Goal: Task Accomplishment & Management: Manage account settings

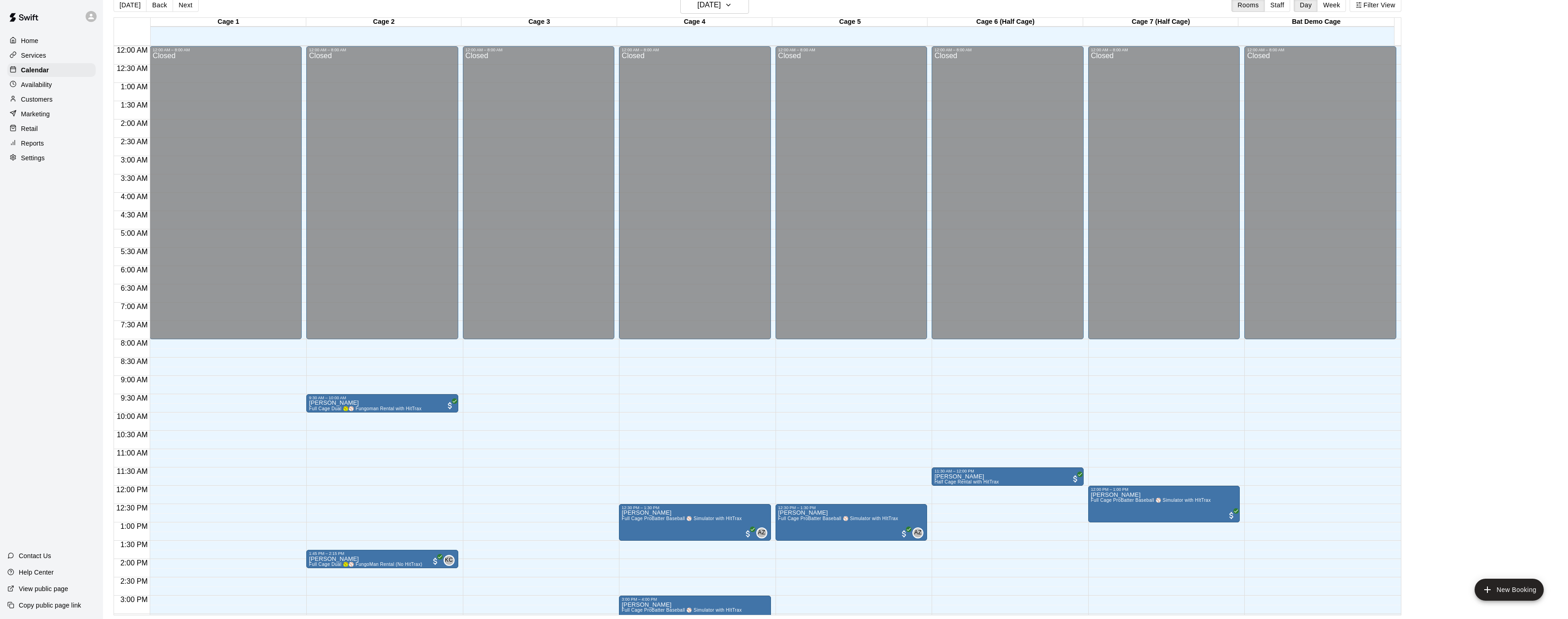
scroll to position [240, 0]
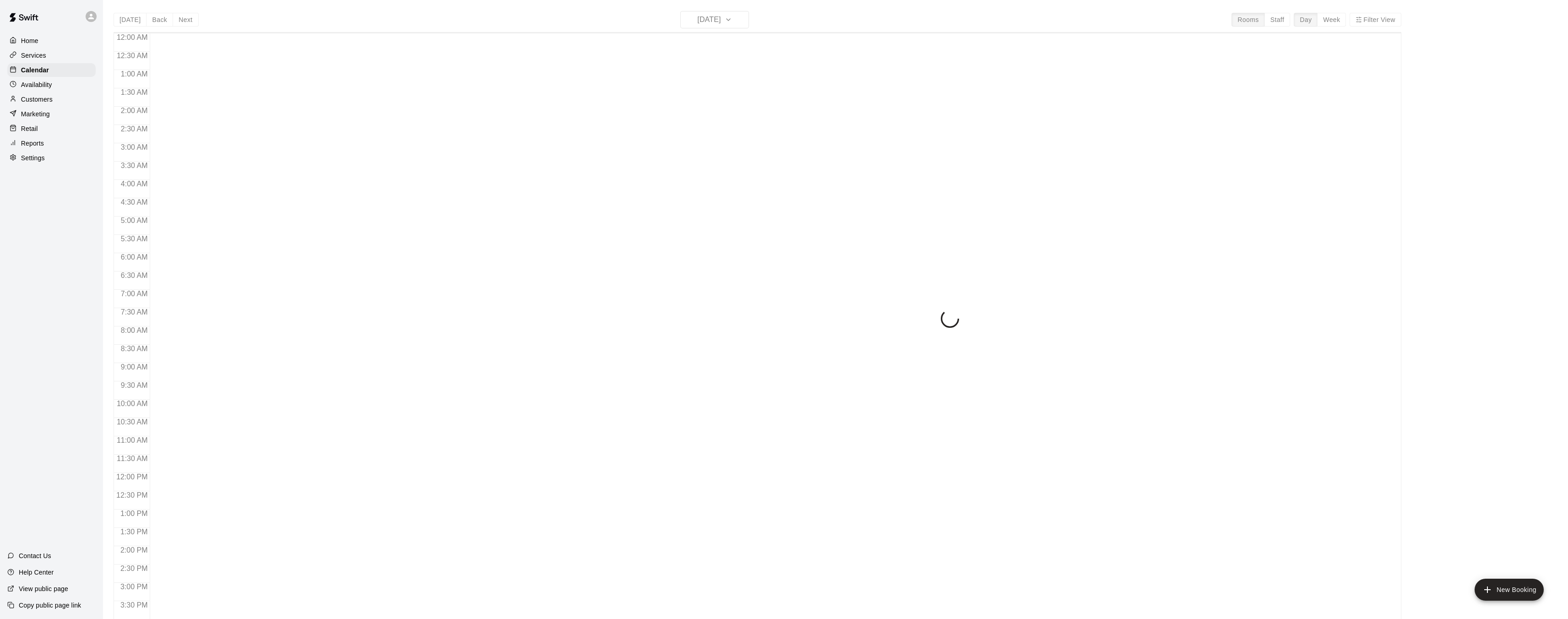
scroll to position [265, 0]
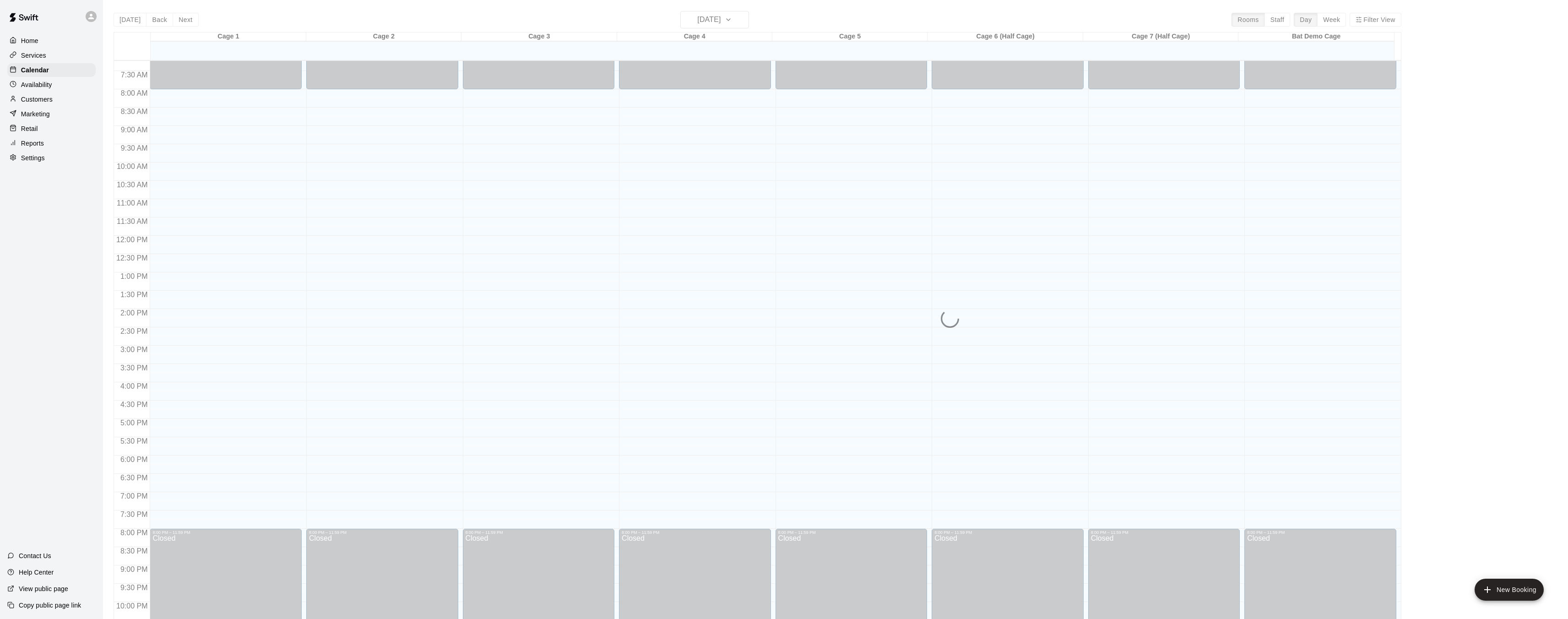
drag, startPoint x: 562, startPoint y: 114, endPoint x: 775, endPoint y: 188, distance: 225.5
click at [739, 174] on div "Cage 1 15 Mon Cage 2 15 Mon Cage 3 15 Mon Cage 4 15 Mon Cage 5 15 Mon Cage 6 (H…" at bounding box center [757, 331] width 1287 height 598
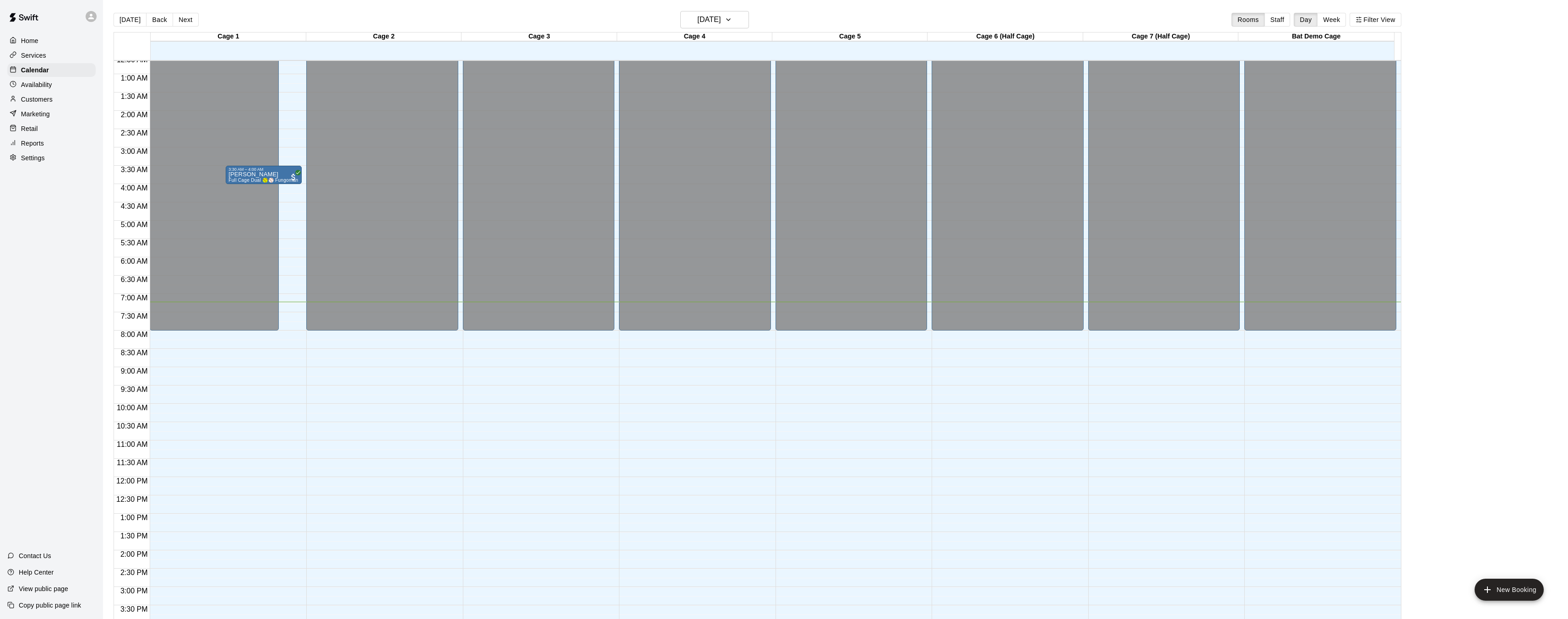
scroll to position [0, 0]
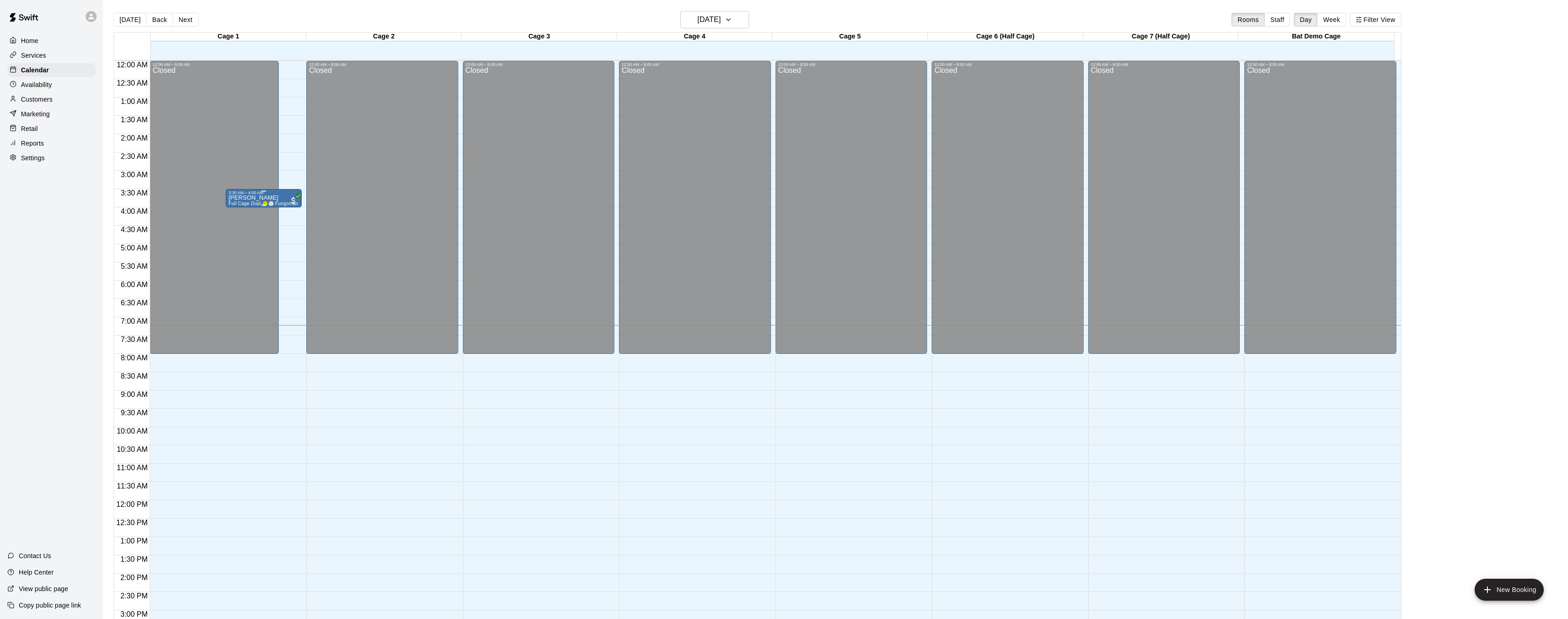
click at [271, 194] on div "3:30 AM – 4:00 AM" at bounding box center [263, 193] width 70 height 4
click at [240, 204] on icon "edit" at bounding box center [238, 200] width 11 height 11
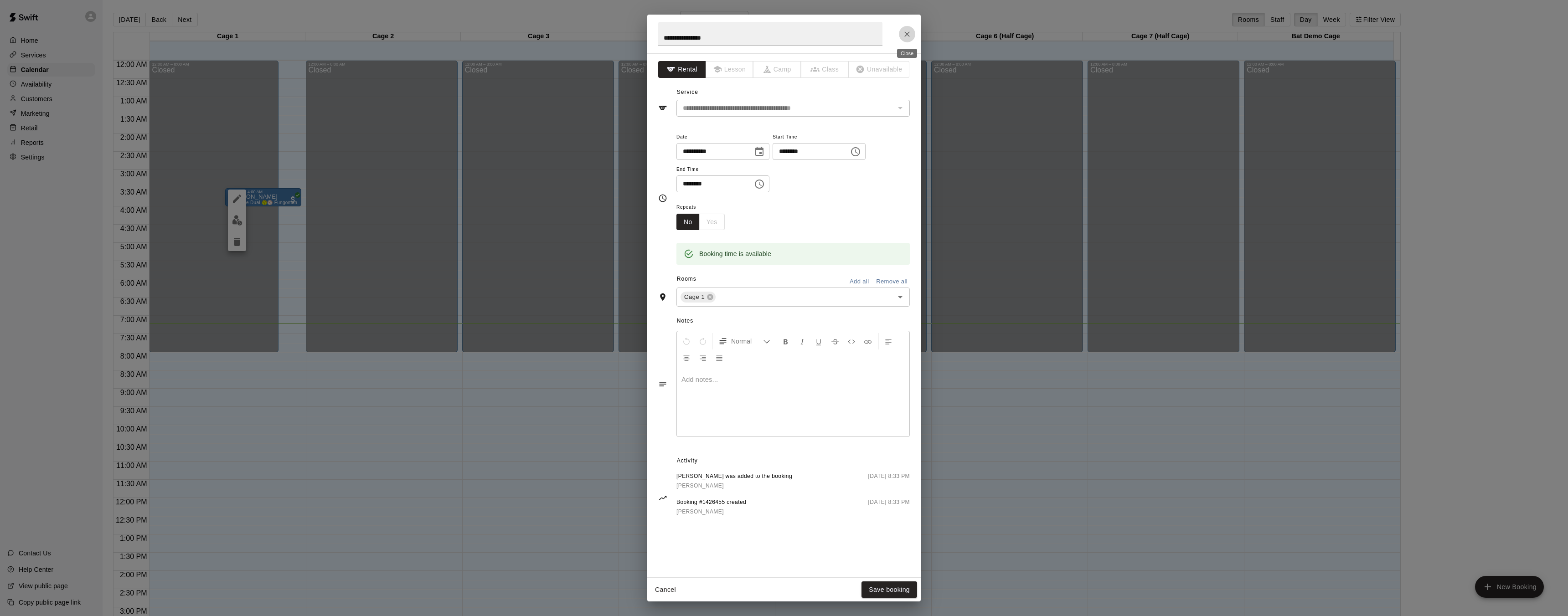
click at [908, 35] on icon "Close" at bounding box center [907, 34] width 5 height 5
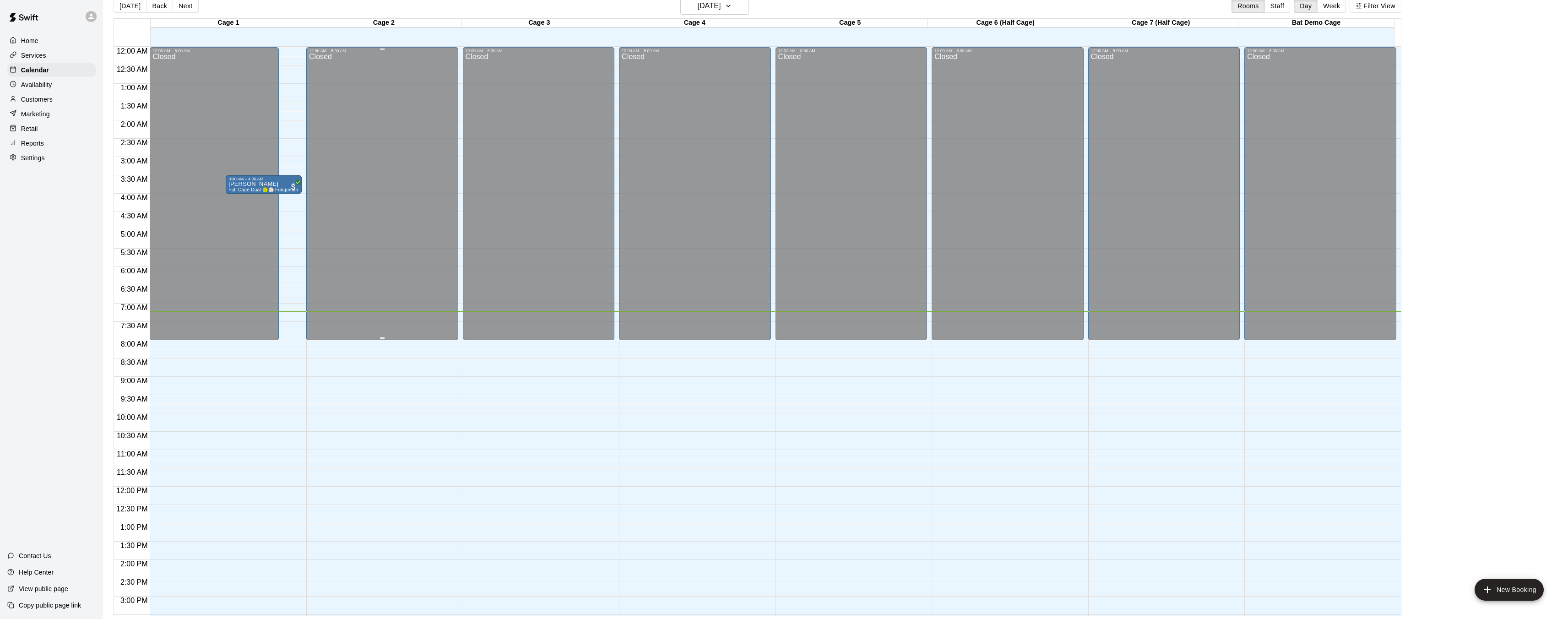
scroll to position [15, 0]
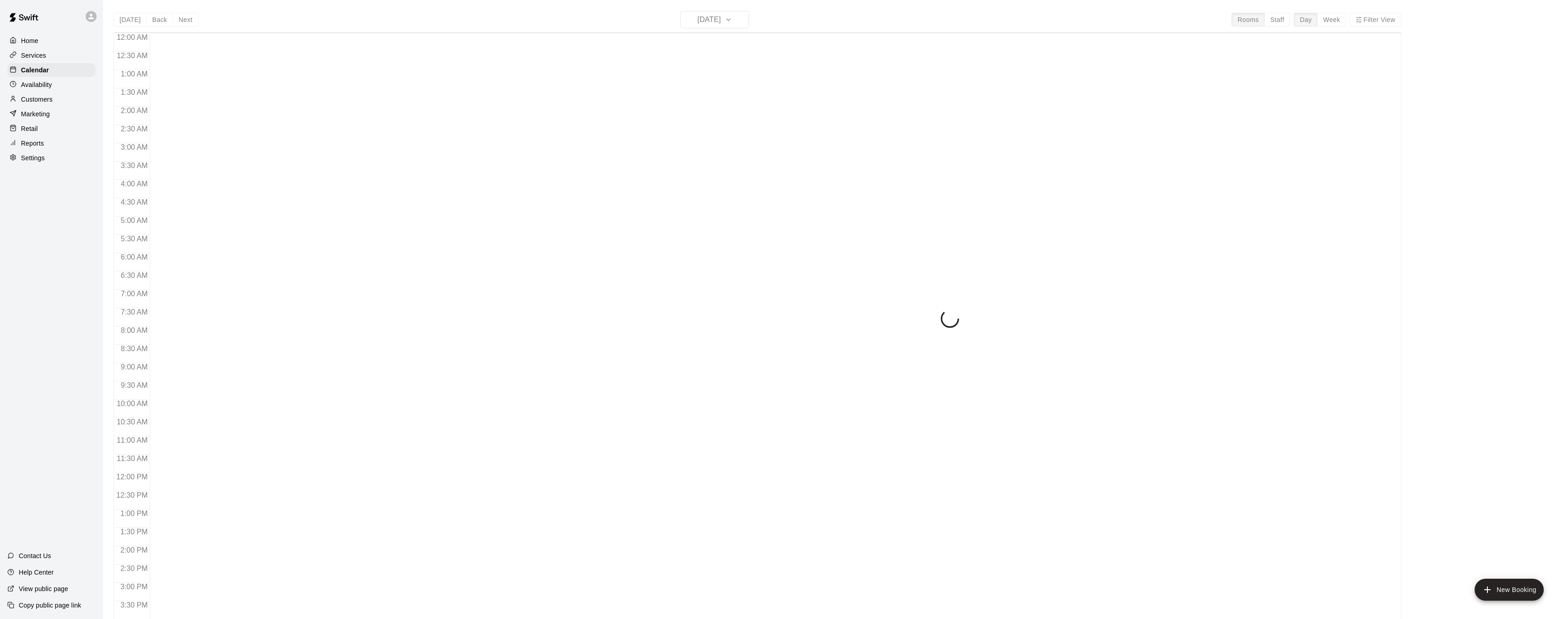
scroll to position [265, 0]
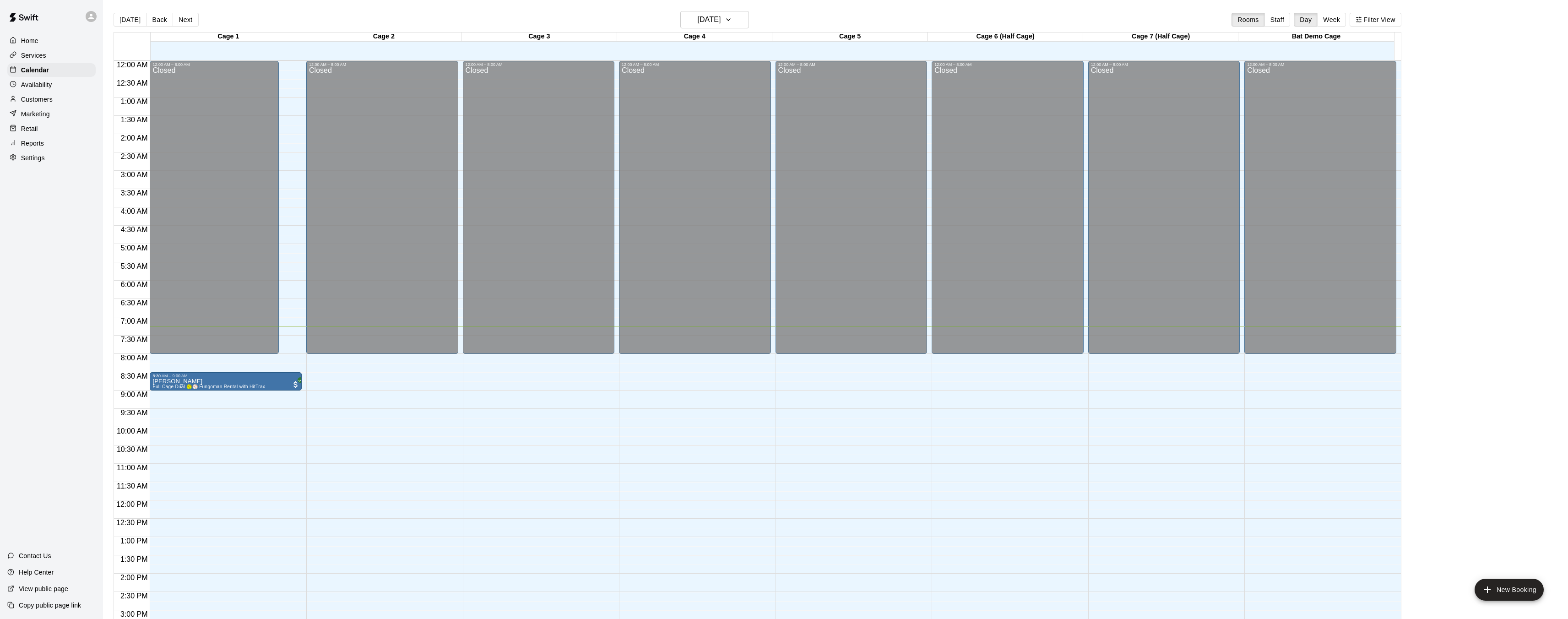
drag, startPoint x: 271, startPoint y: 199, endPoint x: 216, endPoint y: 390, distance: 198.8
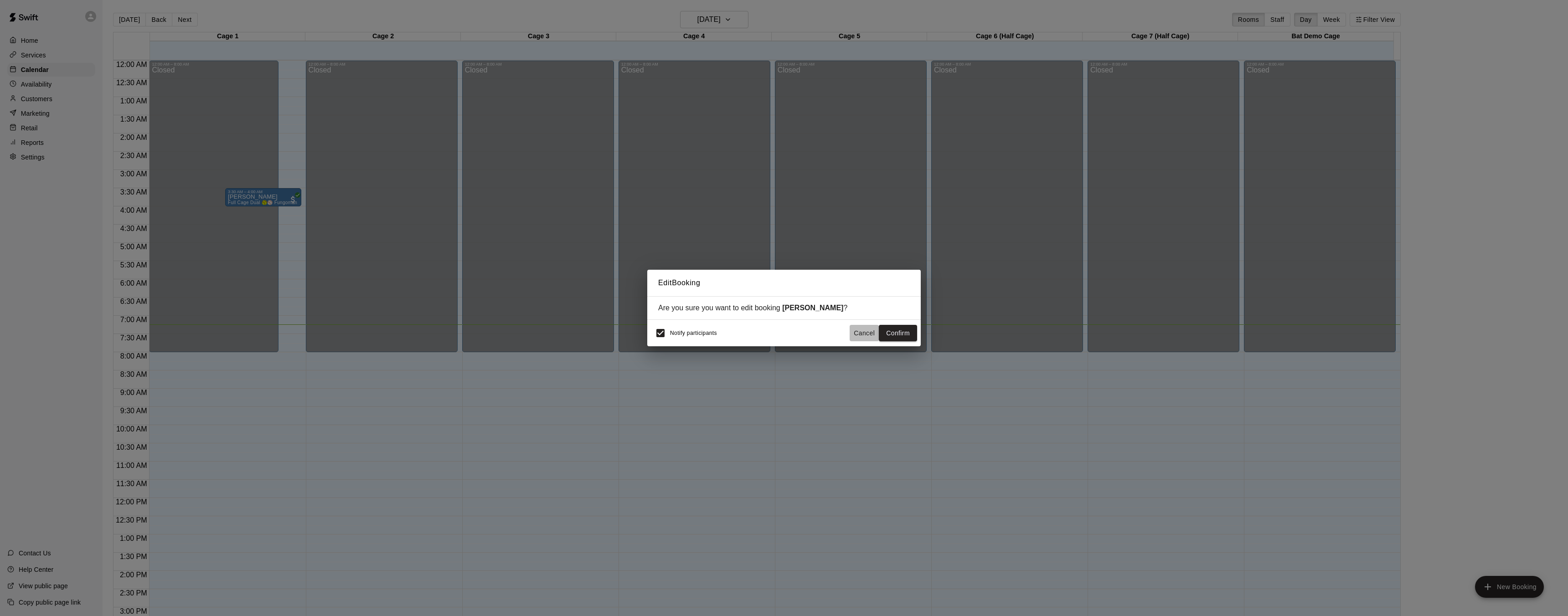
click at [861, 332] on button "Cancel" at bounding box center [864, 334] width 29 height 17
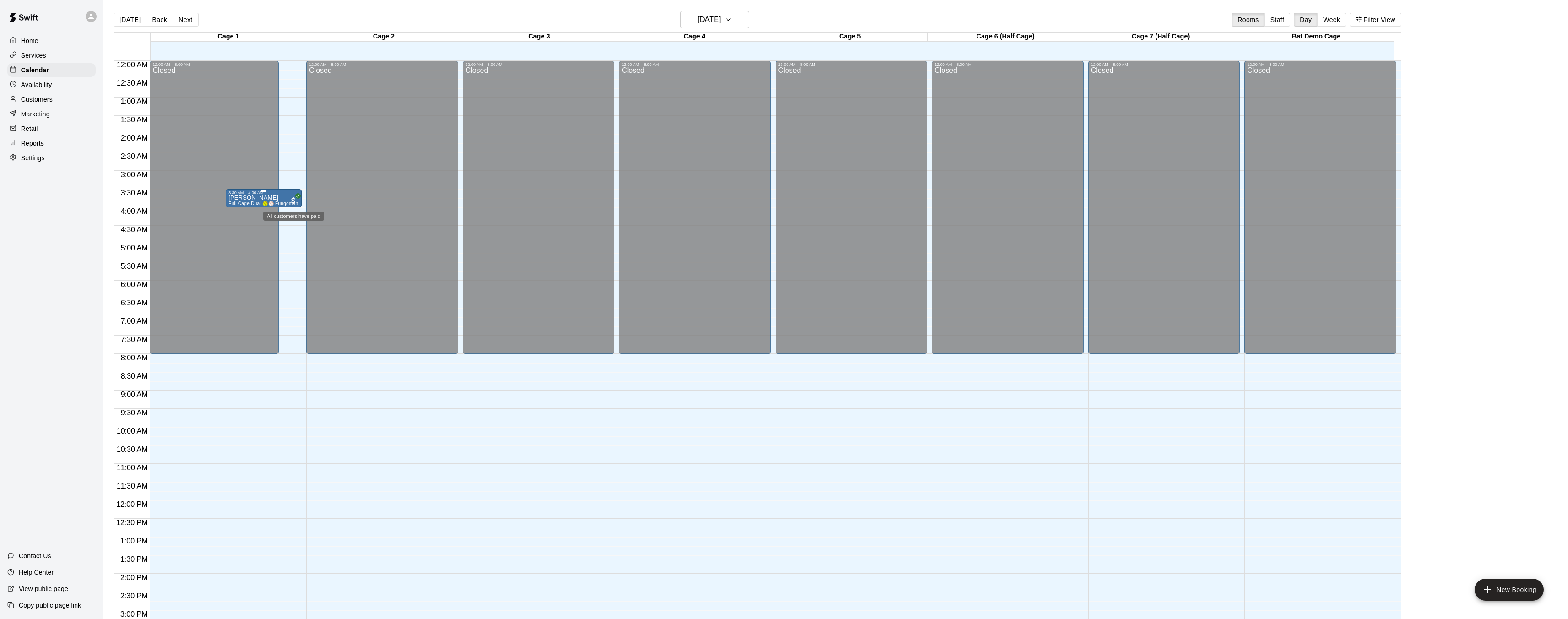
click at [292, 201] on span "All customers have paid" at bounding box center [293, 201] width 9 height 9
click at [302, 202] on icon "edit" at bounding box center [298, 205] width 11 height 11
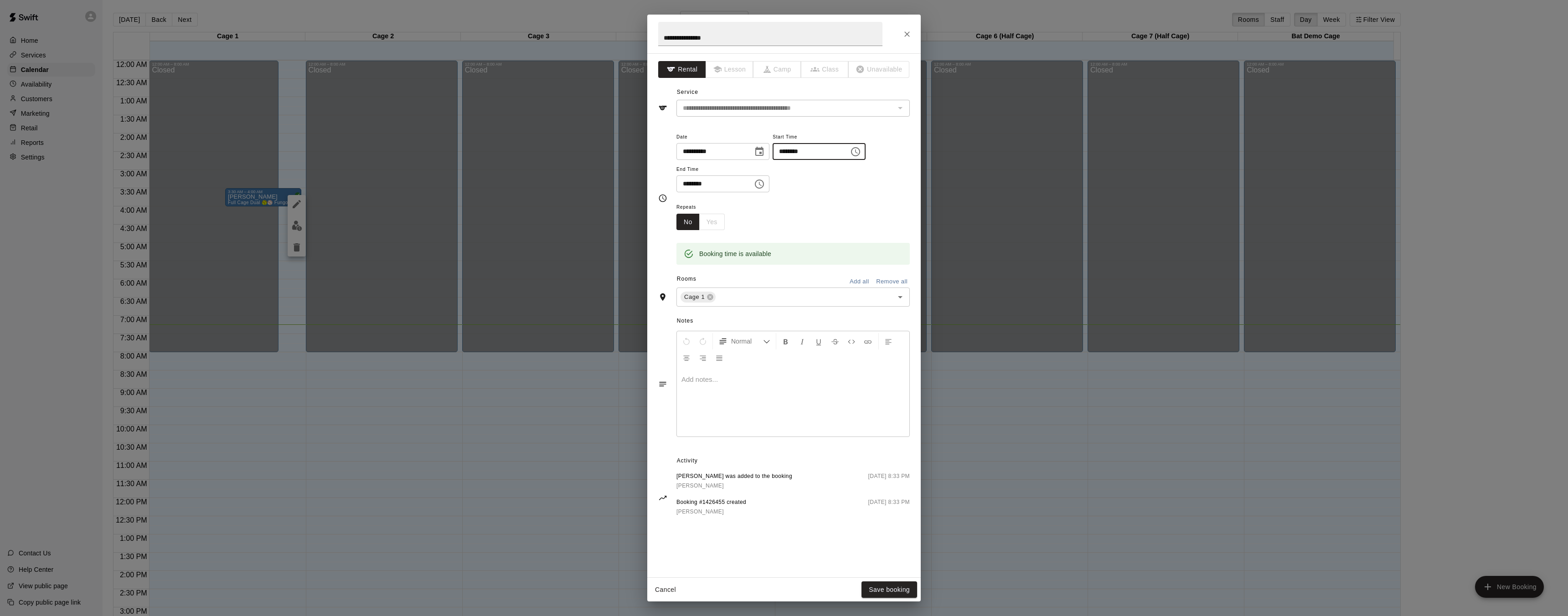
click at [816, 150] on input "********" at bounding box center [807, 152] width 70 height 17
click at [806, 151] on input "********" at bounding box center [807, 152] width 70 height 17
click at [861, 151] on icon "Choose time, selected time is 3:30 AM" at bounding box center [856, 152] width 11 height 11
click at [831, 185] on li "PM" at bounding box center [839, 188] width 22 height 17
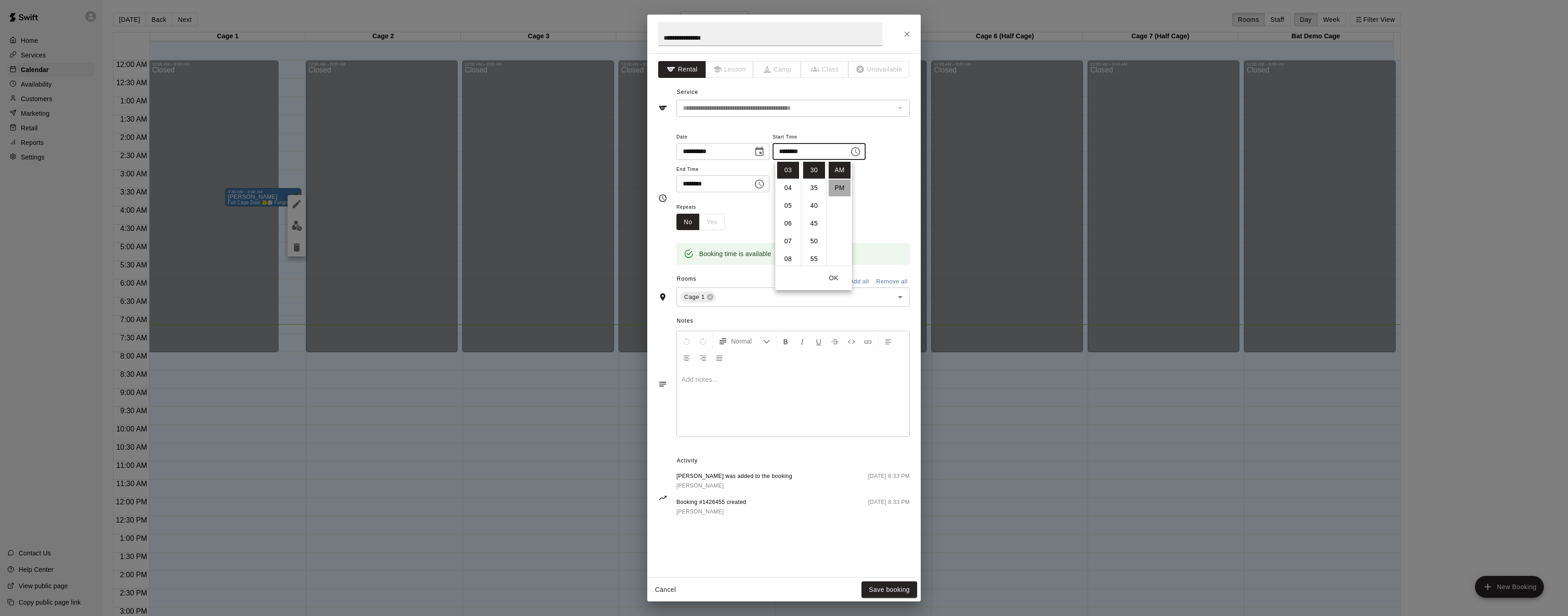
type input "********"
click at [740, 183] on input "********" at bounding box center [711, 184] width 70 height 17
click at [738, 185] on input "********" at bounding box center [711, 184] width 70 height 17
click at [765, 186] on icon "Choose time, selected time is 4:00 AM" at bounding box center [760, 184] width 11 height 11
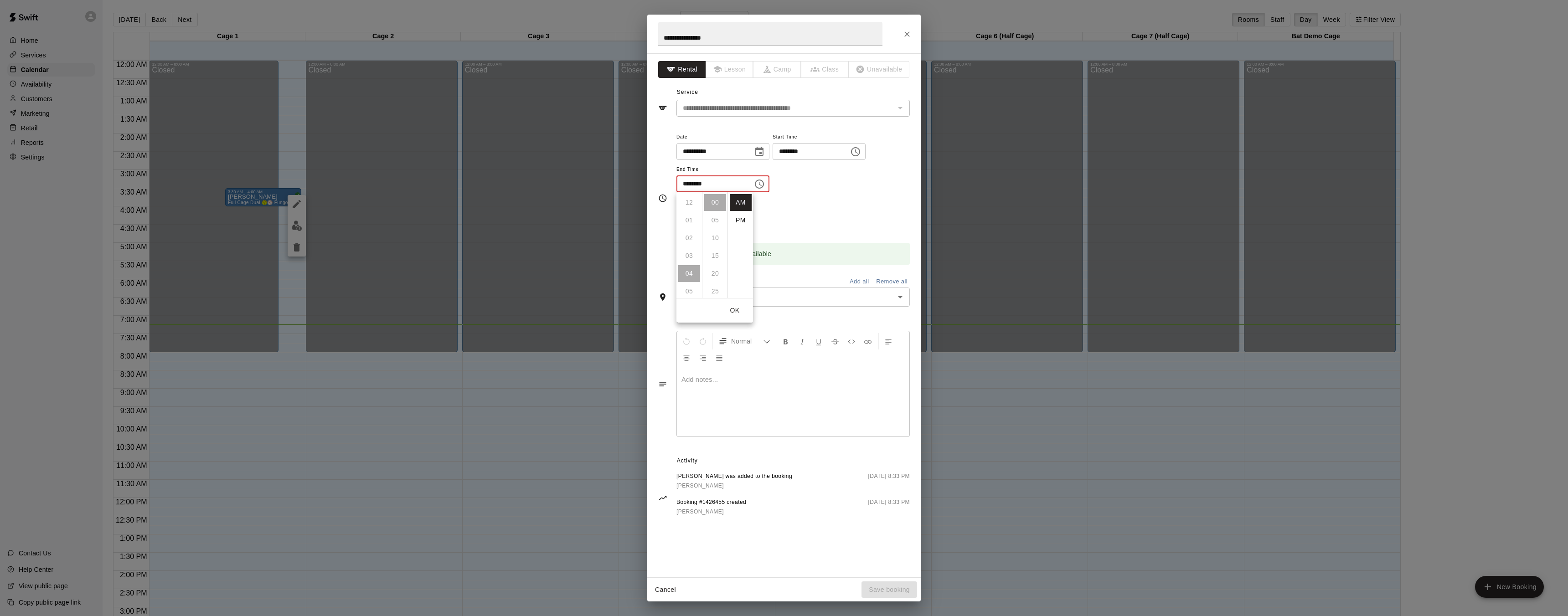
scroll to position [71, 0]
click at [743, 219] on li "PM" at bounding box center [741, 220] width 22 height 17
type input "********"
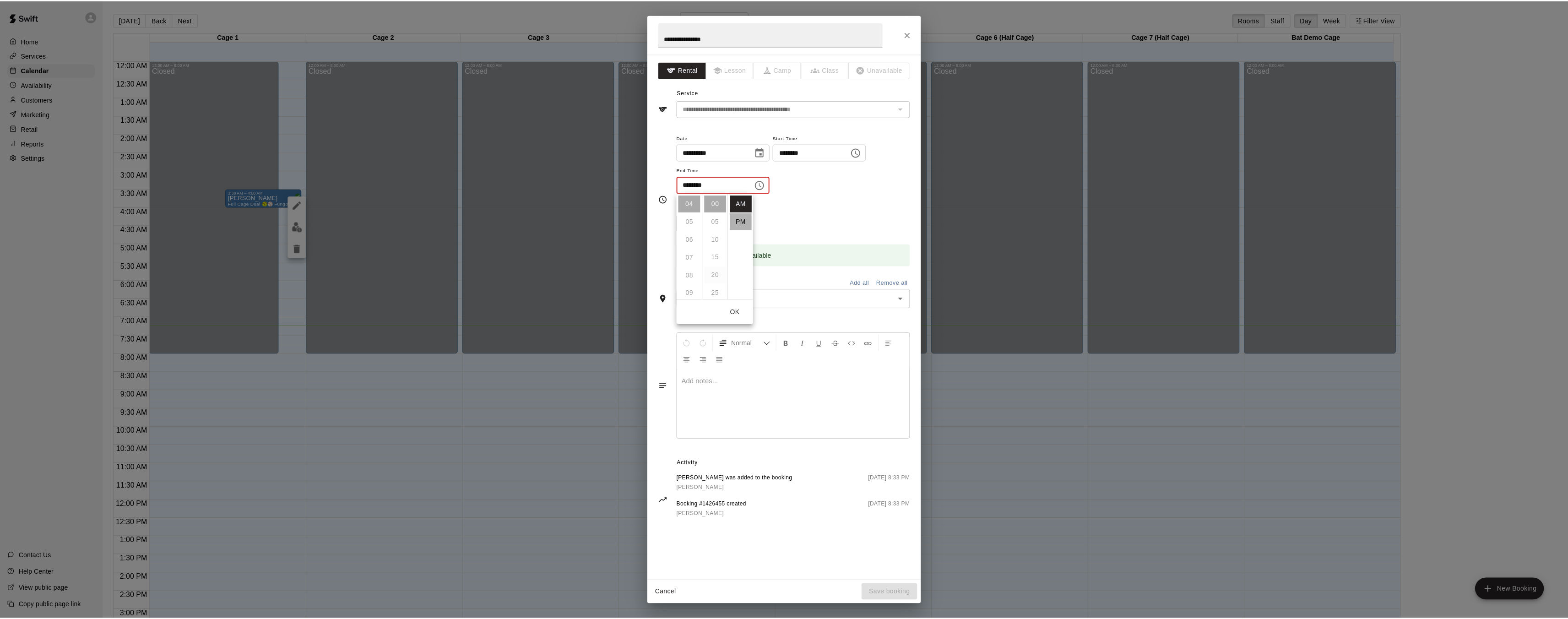
scroll to position [17, 0]
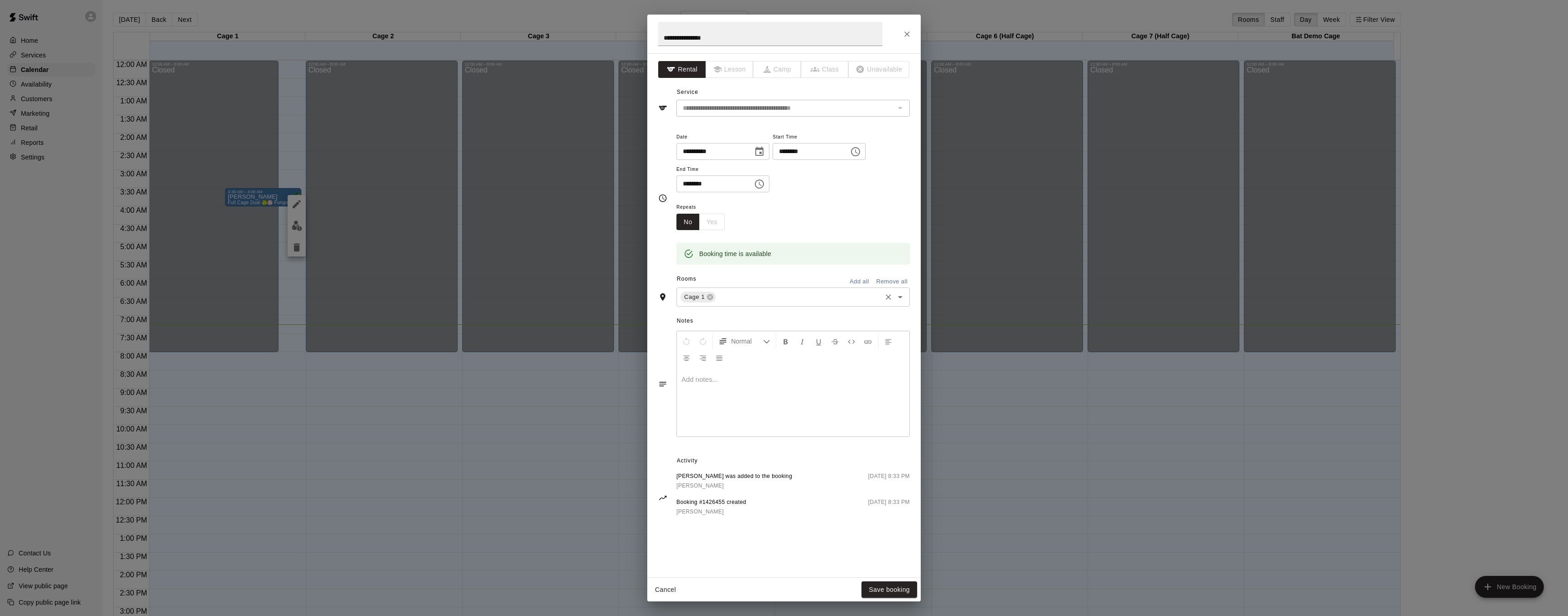
click at [777, 298] on input "text" at bounding box center [799, 297] width 163 height 12
click at [727, 340] on li "Cage 2" at bounding box center [793, 333] width 233 height 15
click at [707, 296] on icon at bounding box center [710, 298] width 6 height 6
click at [874, 590] on button "Save booking" at bounding box center [889, 590] width 55 height 17
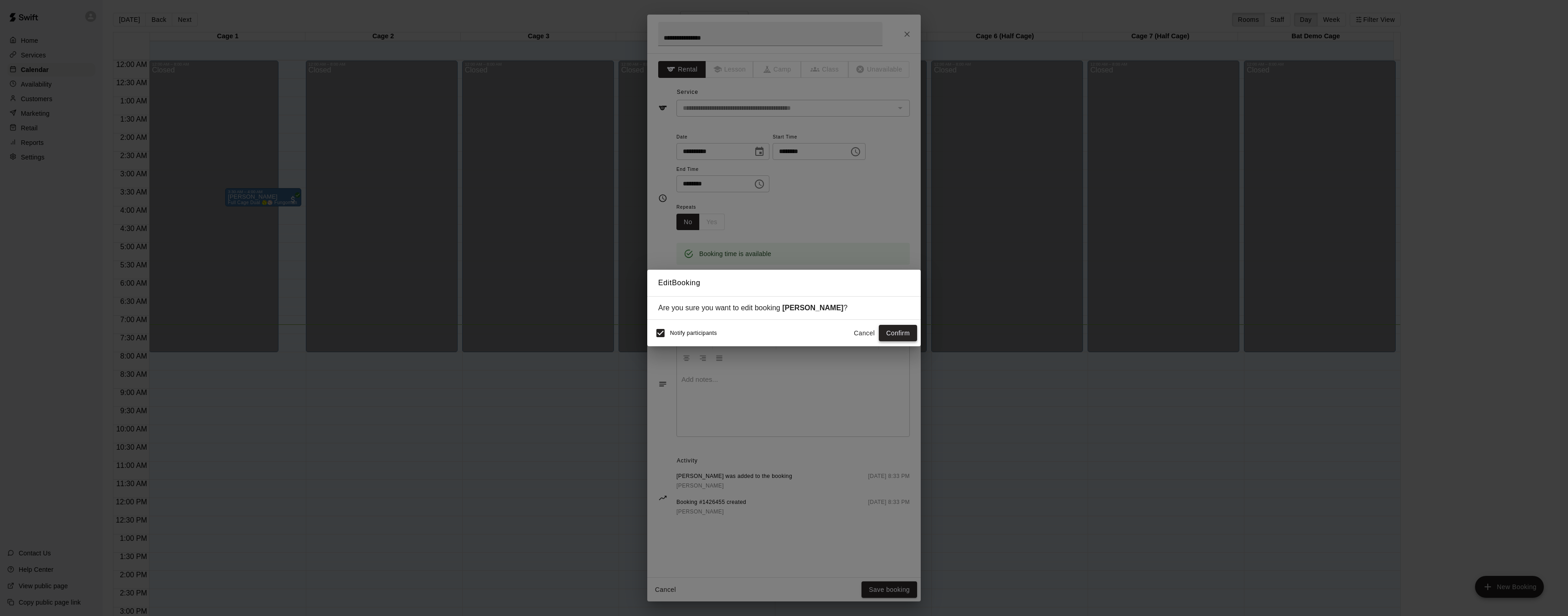
click at [889, 335] on button "Confirm" at bounding box center [898, 334] width 38 height 17
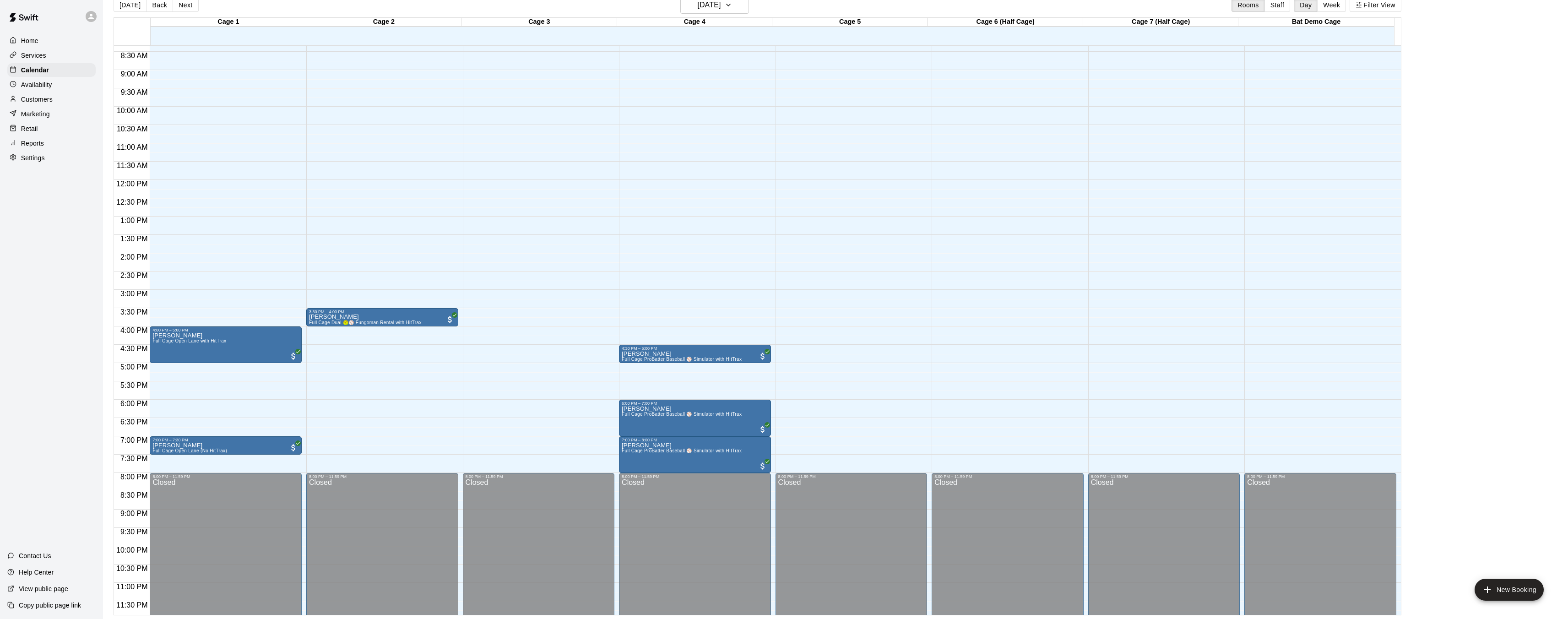
scroll to position [311, 0]
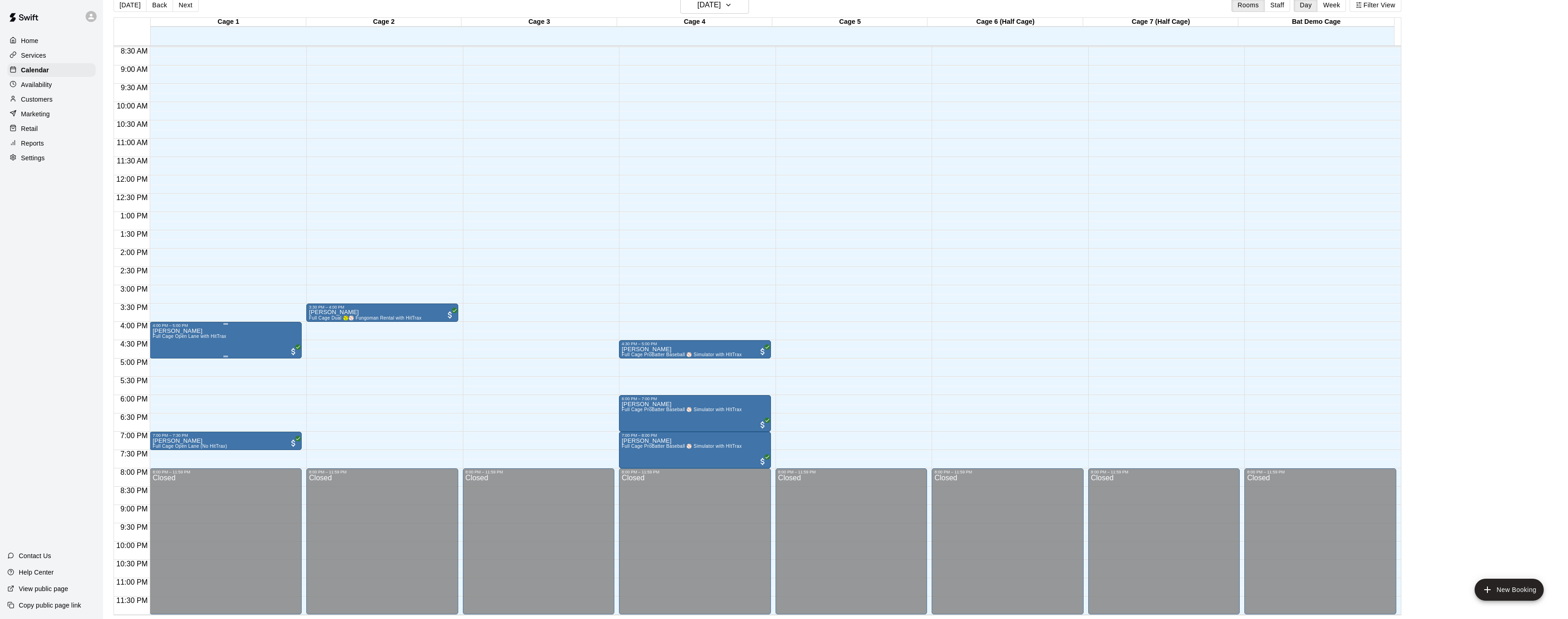
click at [160, 338] on icon "edit" at bounding box center [161, 337] width 8 height 8
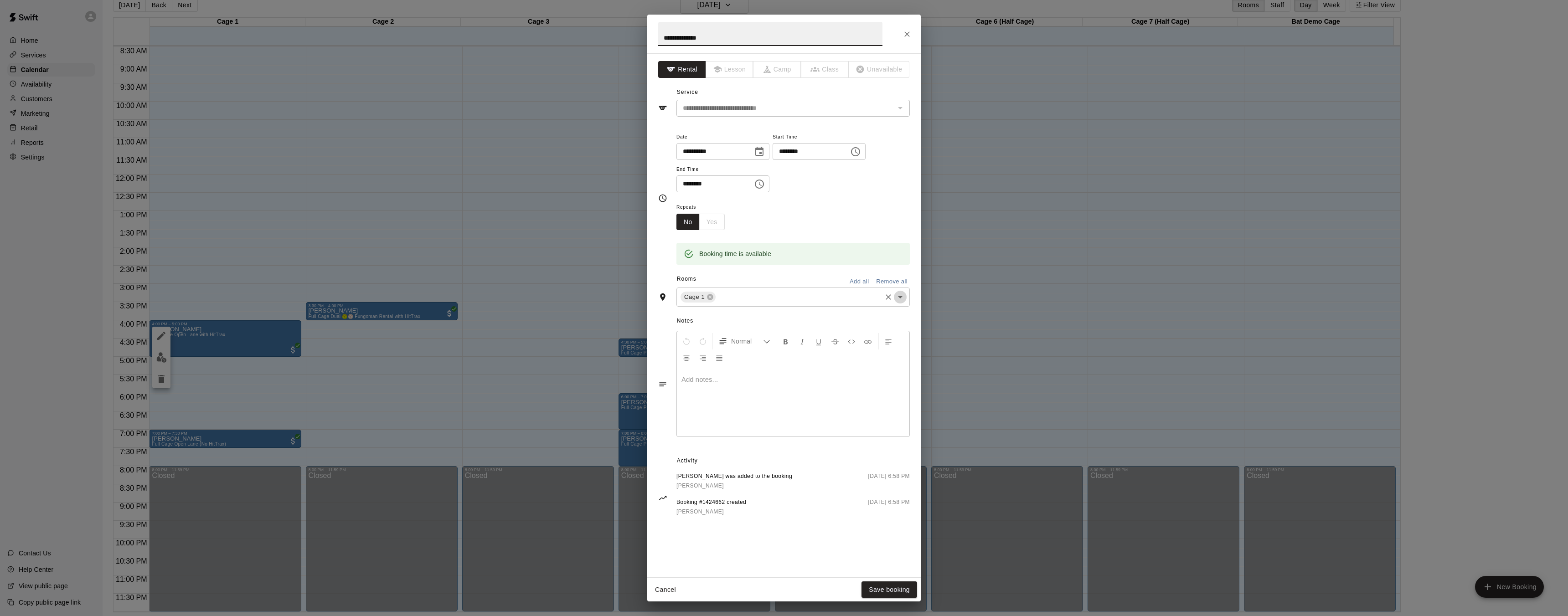
click at [901, 295] on icon "Open" at bounding box center [900, 297] width 11 height 11
click at [724, 335] on li "Cage 2" at bounding box center [793, 333] width 233 height 15
click at [711, 298] on icon at bounding box center [710, 297] width 7 height 7
click at [881, 591] on button "Save booking" at bounding box center [889, 590] width 55 height 17
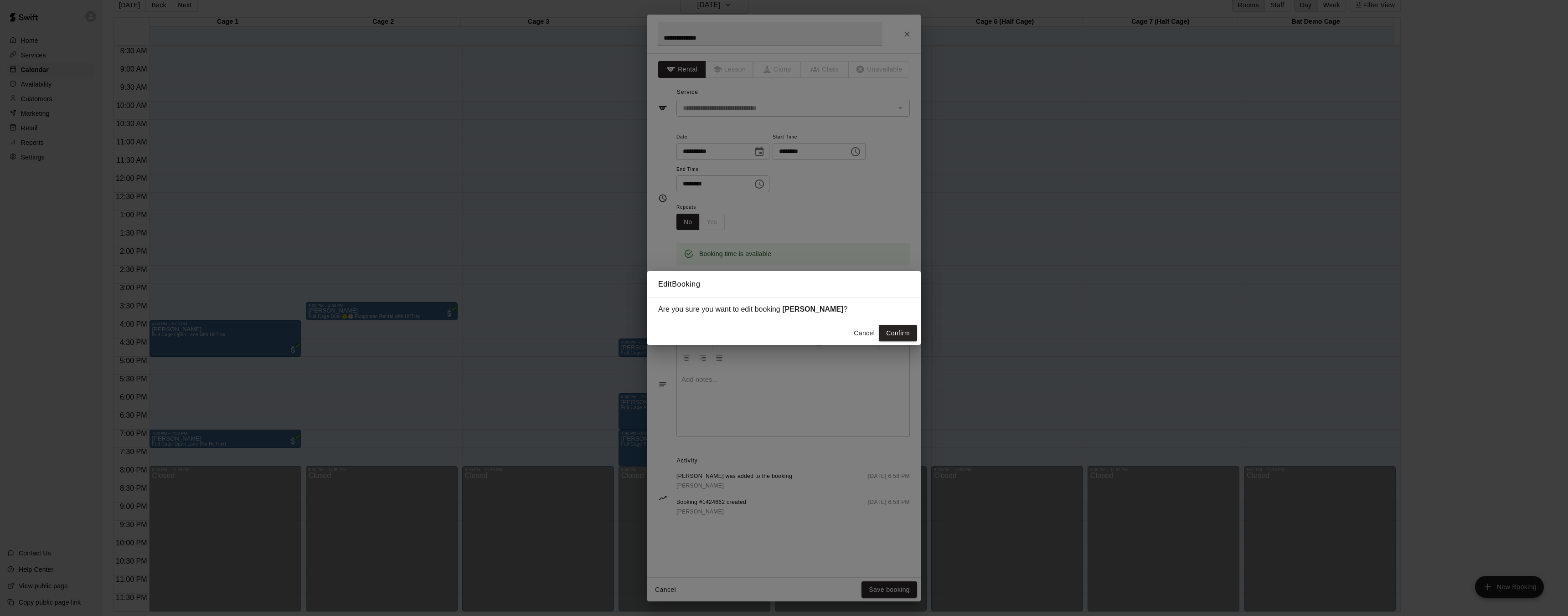
click at [907, 330] on button "Confirm" at bounding box center [898, 334] width 38 height 17
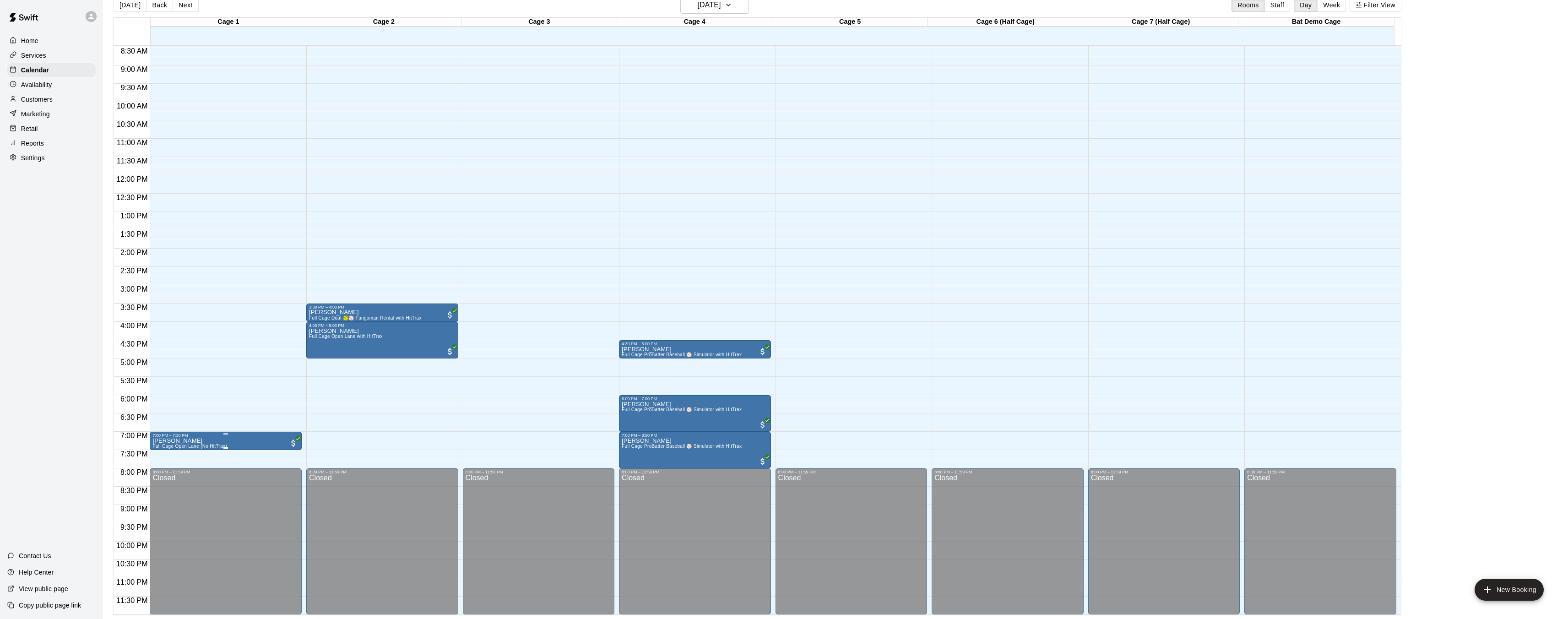
click at [235, 433] on div at bounding box center [226, 434] width 147 height 1
click at [170, 442] on button "edit" at bounding box center [162, 442] width 18 height 18
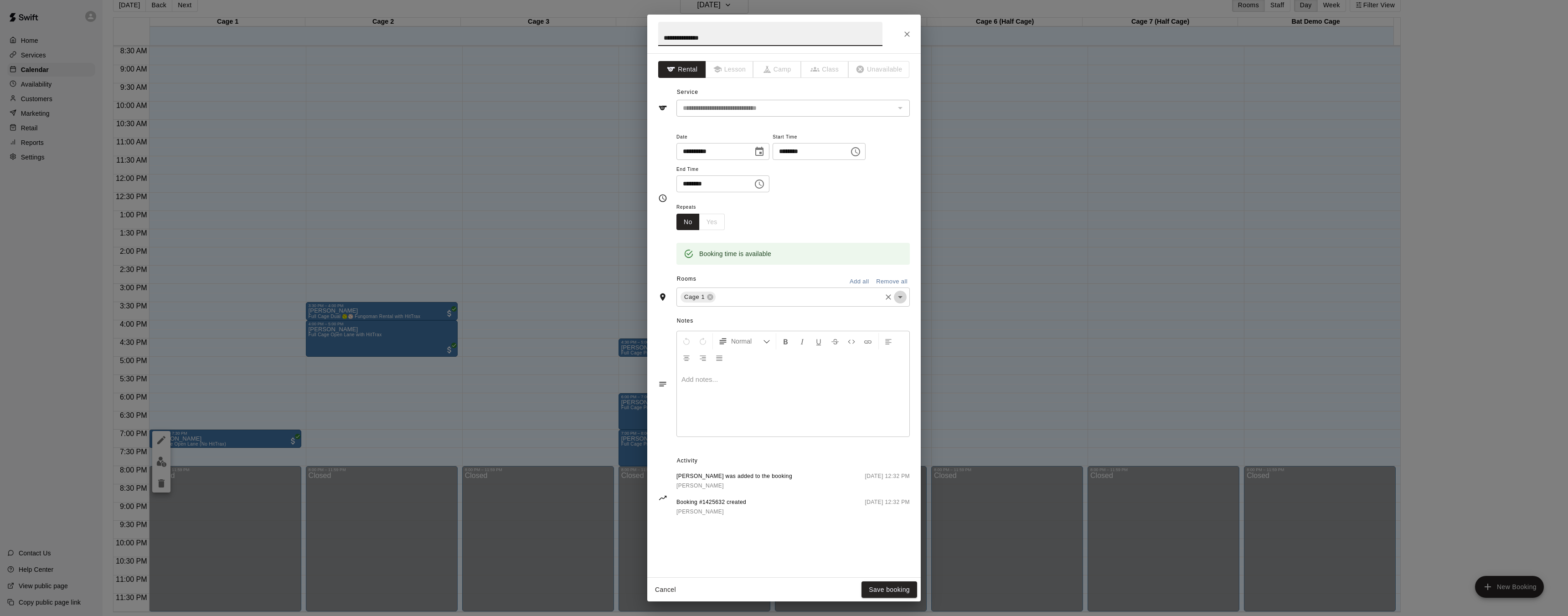
click at [902, 295] on icon "Open" at bounding box center [900, 297] width 11 height 11
click at [760, 332] on li "Cage 2" at bounding box center [793, 333] width 233 height 15
click at [710, 296] on icon at bounding box center [710, 297] width 7 height 7
click at [874, 586] on button "Save booking" at bounding box center [889, 590] width 55 height 17
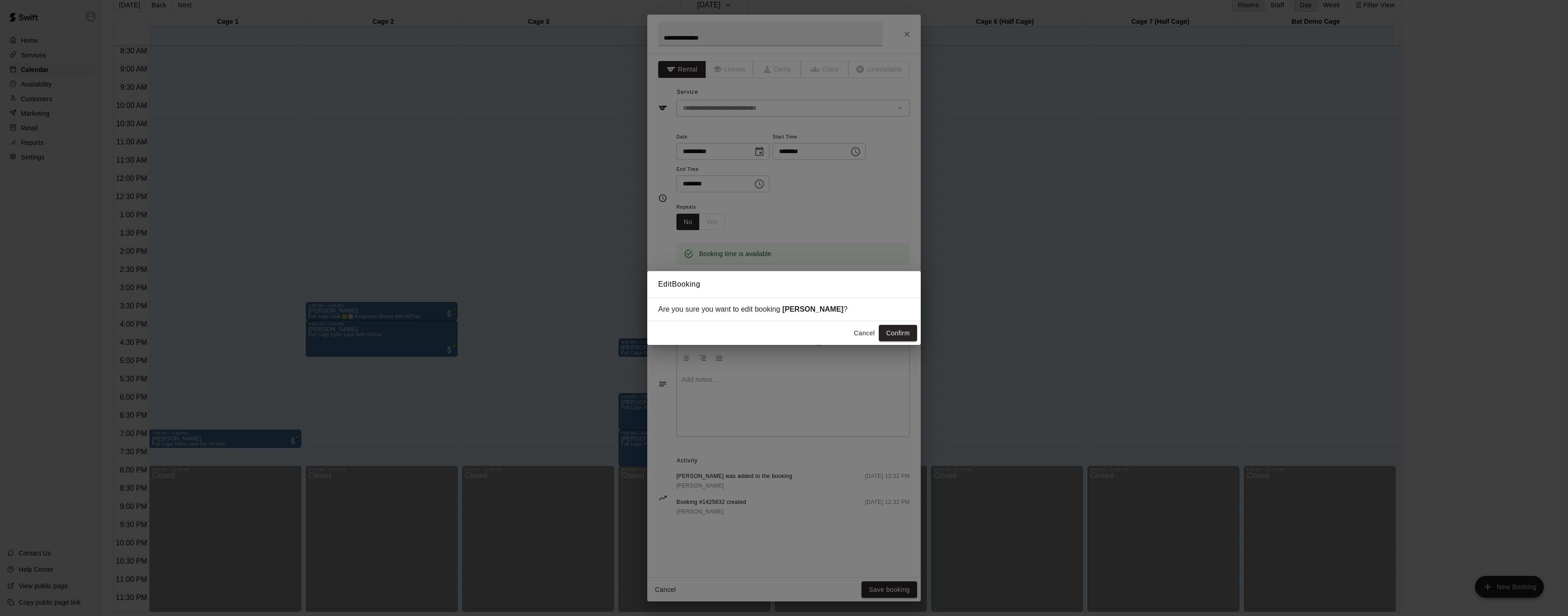
click at [895, 329] on button "Confirm" at bounding box center [898, 334] width 38 height 17
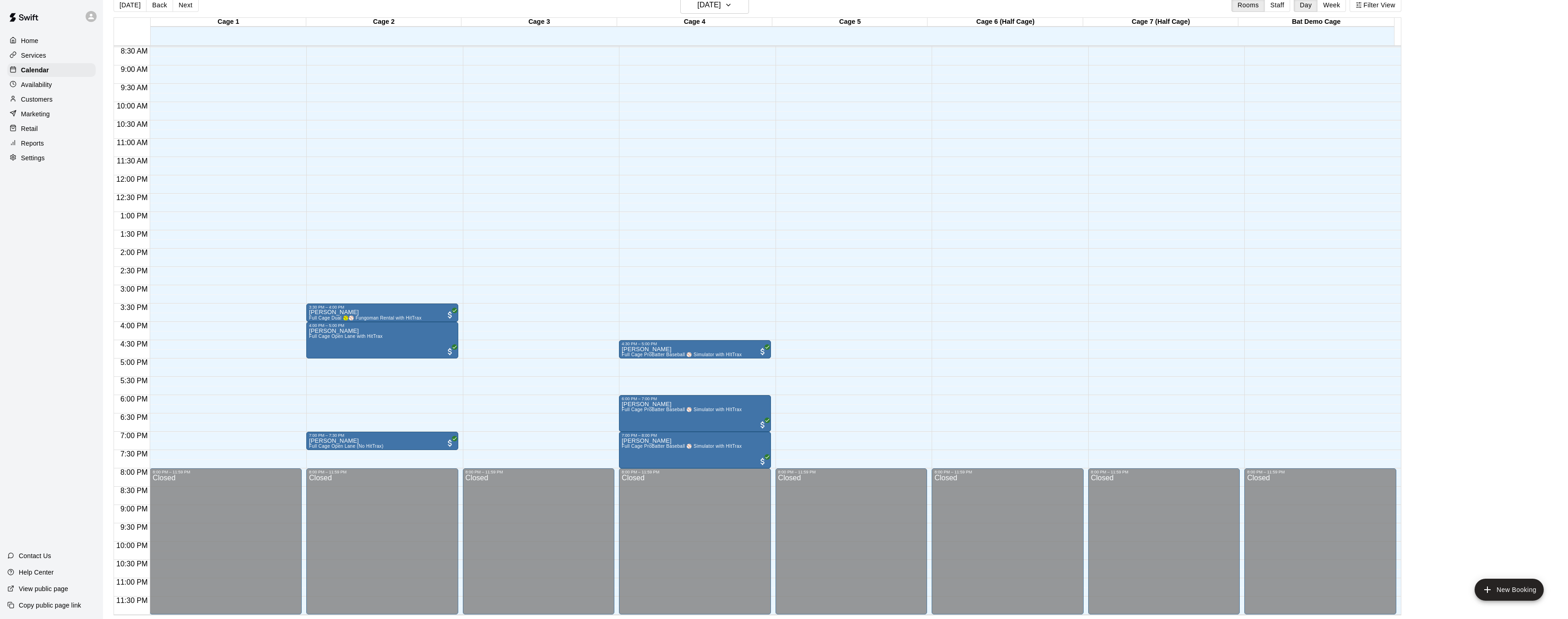
click at [229, 24] on div "Cage 1" at bounding box center [228, 22] width 155 height 9
click at [229, 21] on div "Cage 1" at bounding box center [228, 22] width 155 height 9
click at [236, 86] on div "12:00 AM – 8:00 AM Closed 8:00 PM – 11:59 PM Closed" at bounding box center [226, 176] width 152 height 880
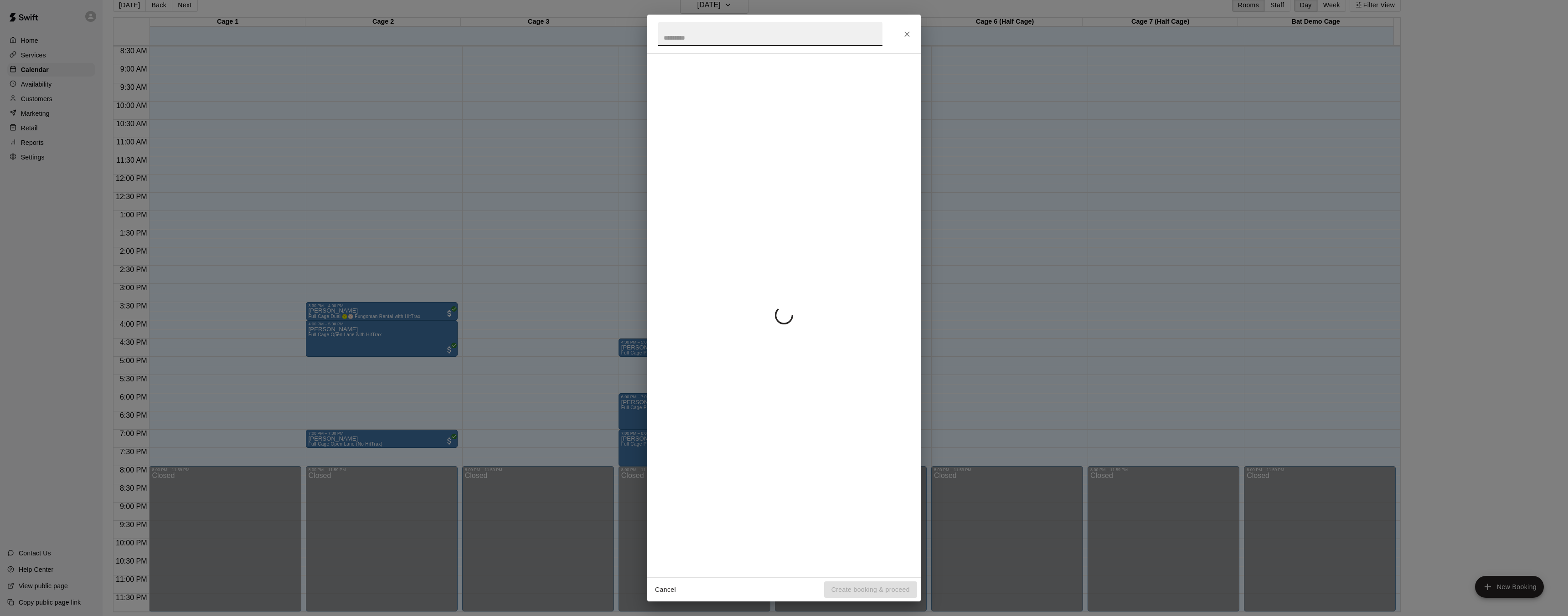
click at [235, 85] on div "Cancel Create booking & proceed" at bounding box center [784, 308] width 1568 height 616
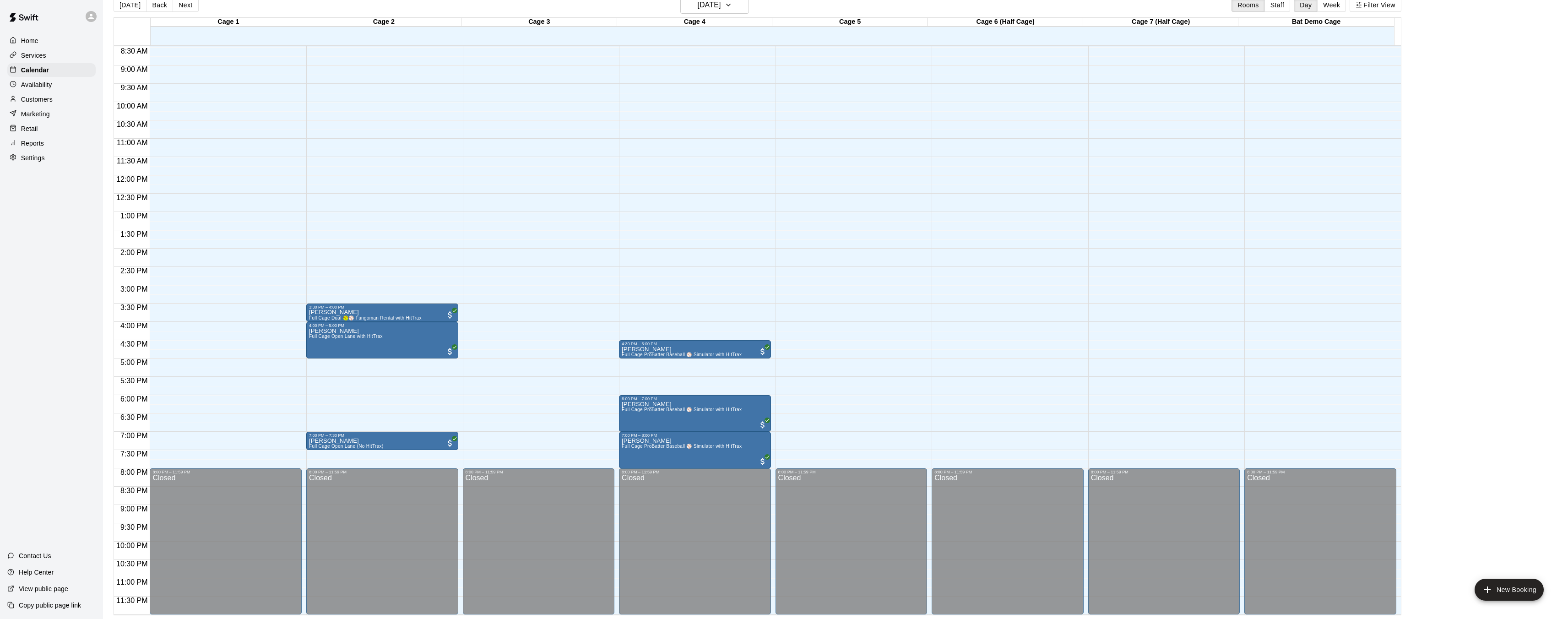
click at [61, 83] on div "Availability" at bounding box center [51, 84] width 89 height 13
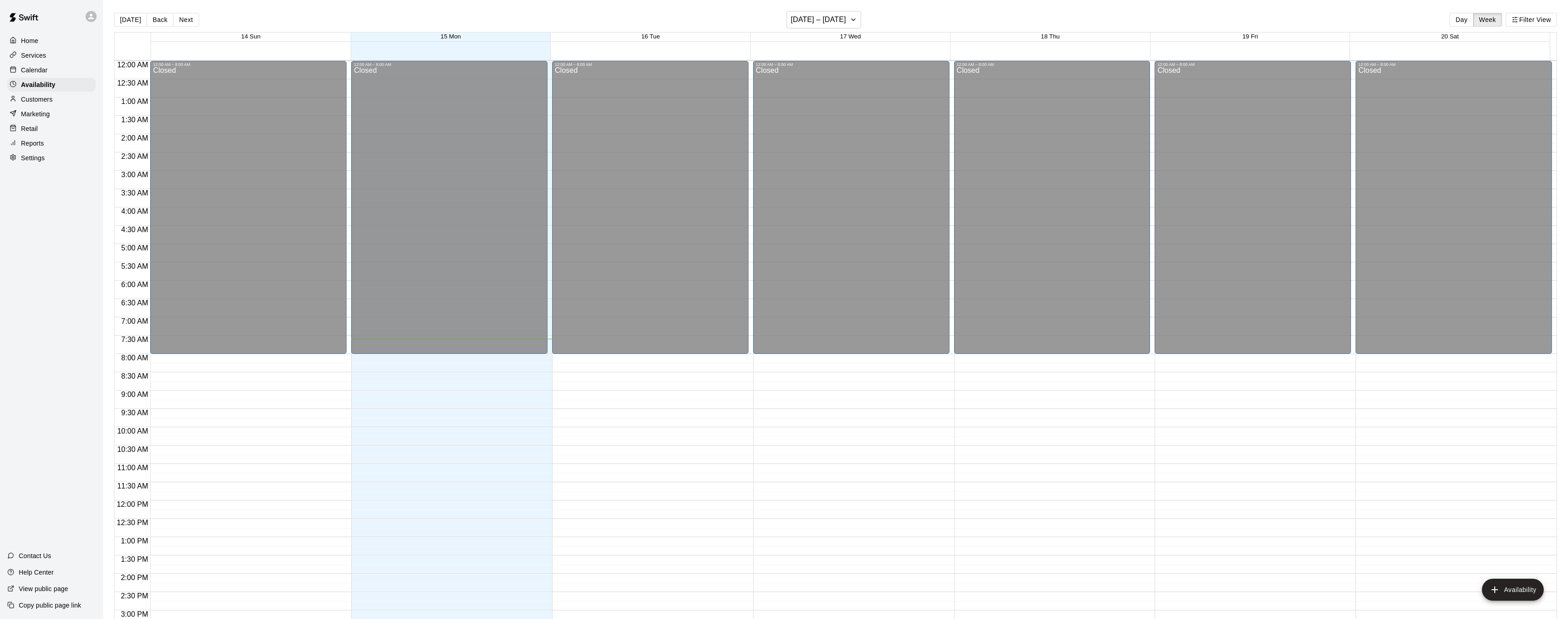
click at [32, 56] on p "Services" at bounding box center [33, 55] width 25 height 9
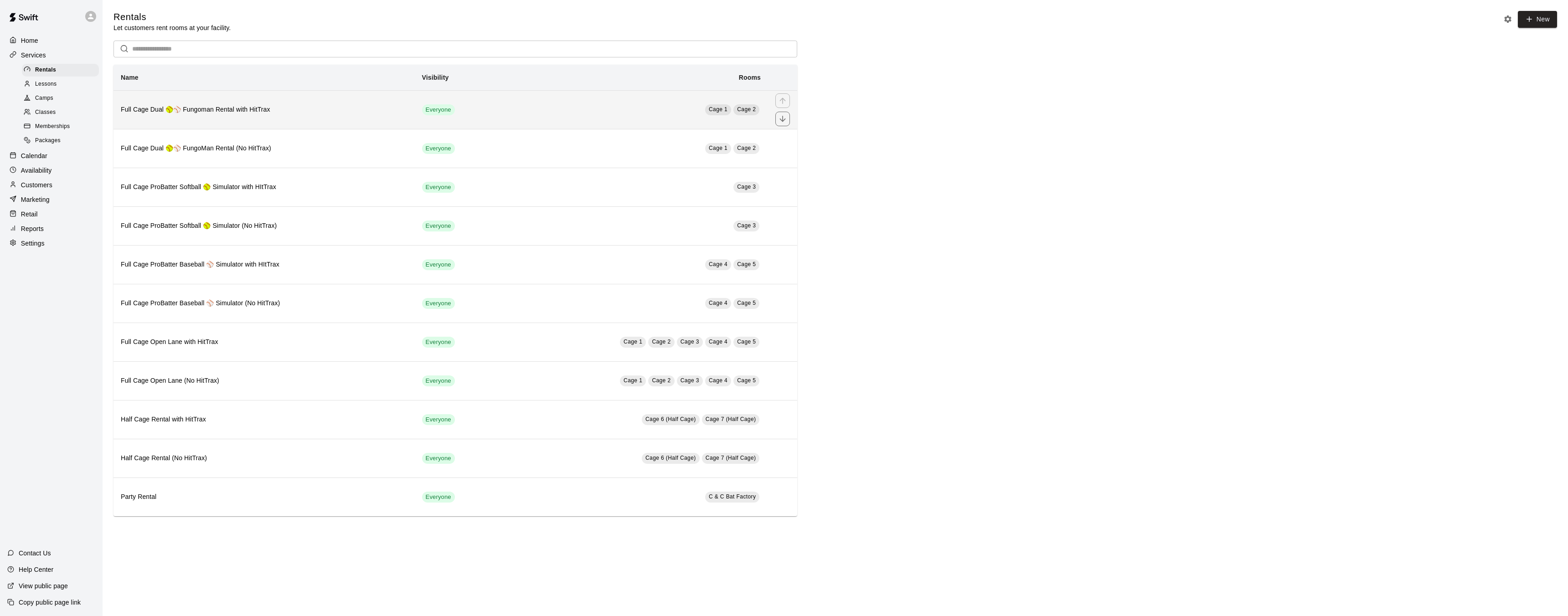
click at [722, 109] on span "Cage 1" at bounding box center [718, 109] width 19 height 6
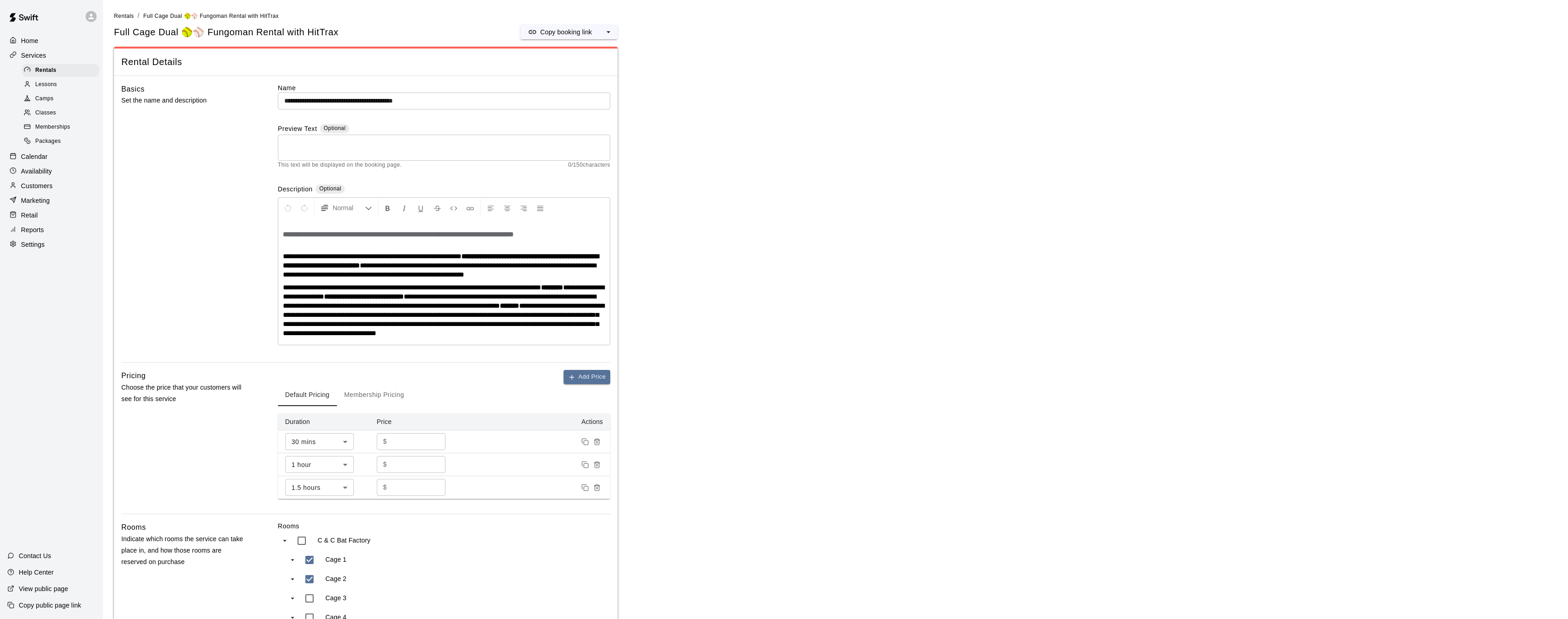
type input "***"
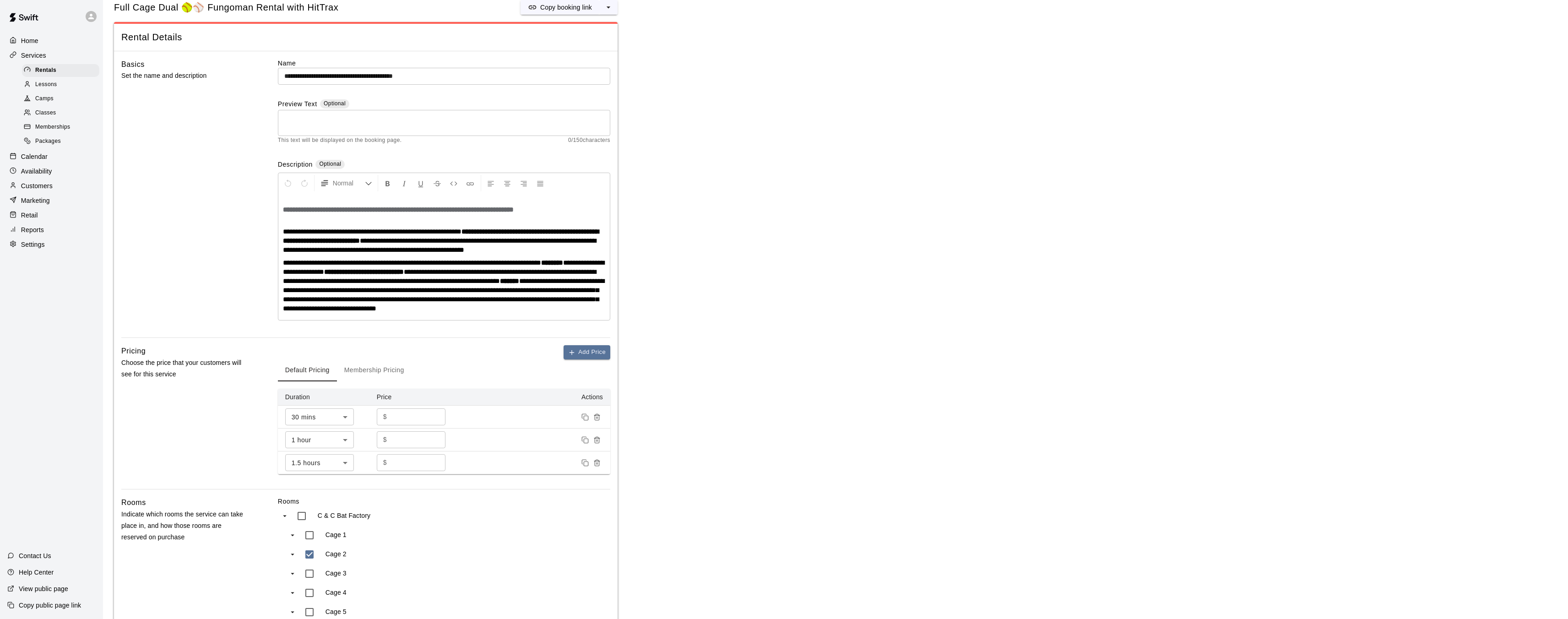
scroll to position [256, 0]
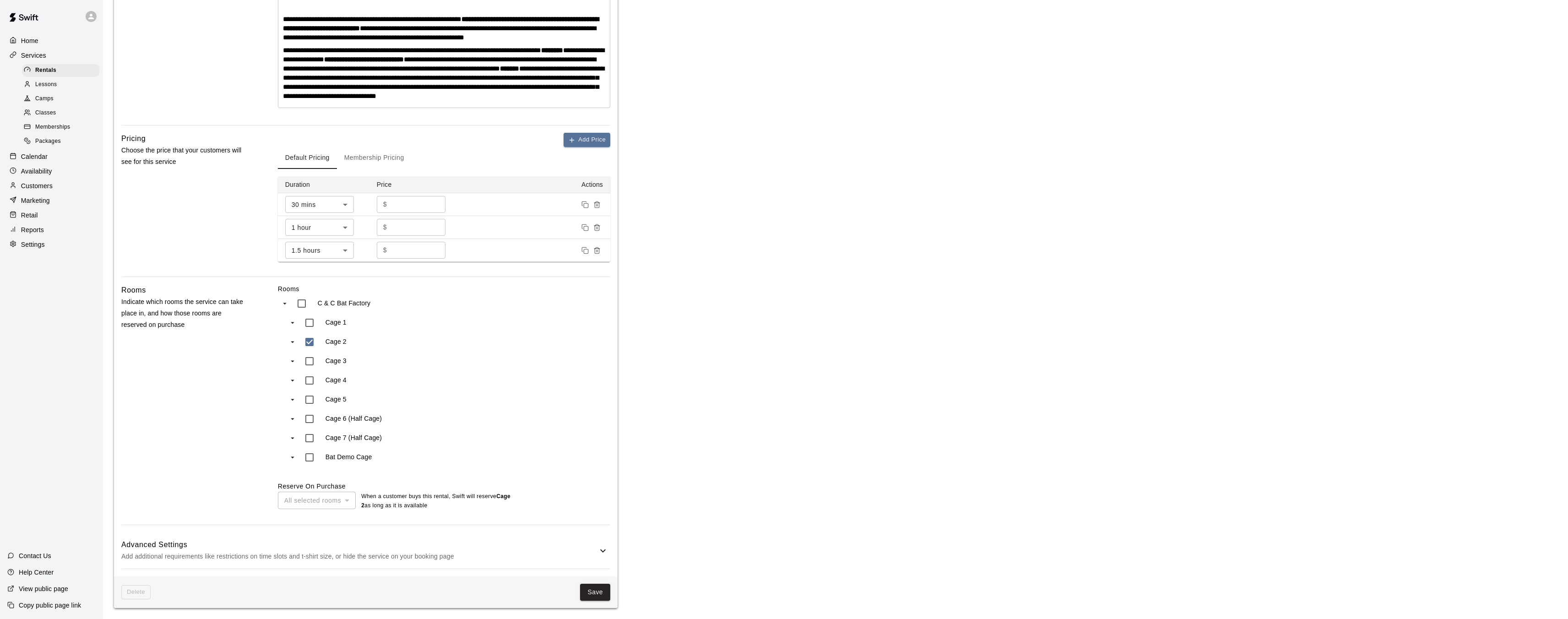
click at [598, 598] on button "Save" at bounding box center [595, 593] width 30 height 17
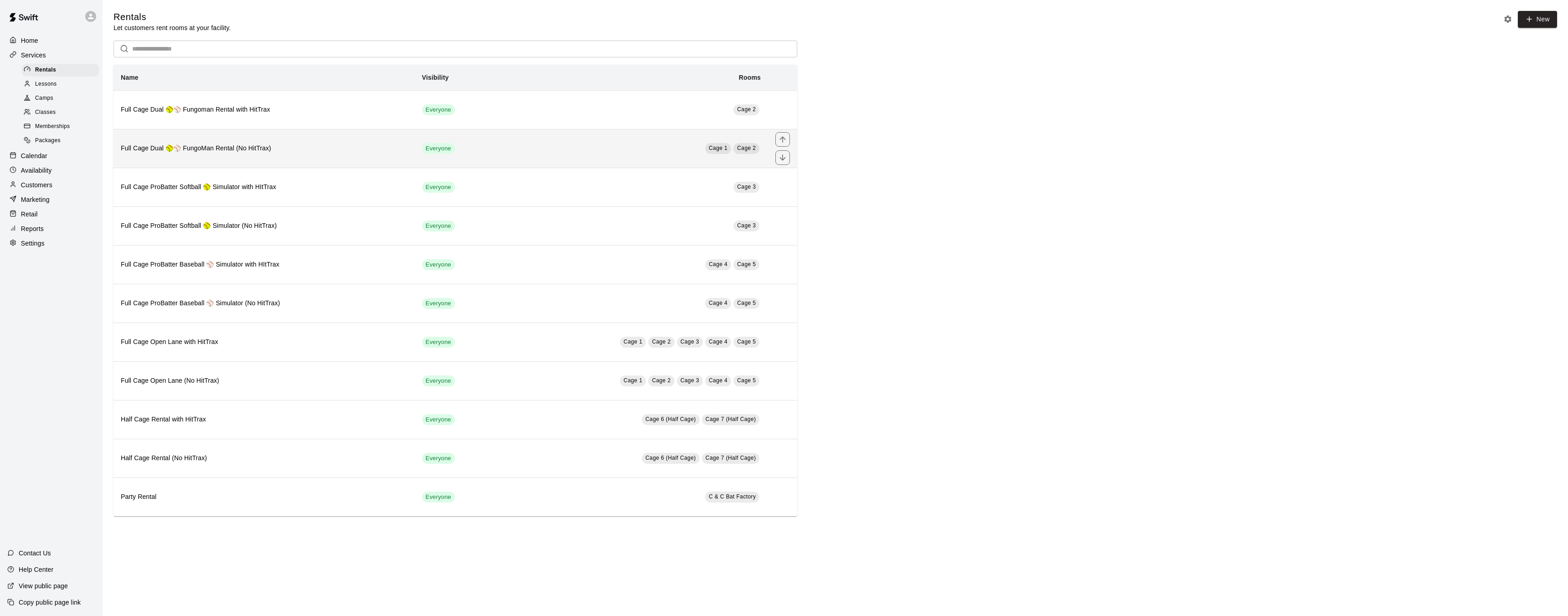
click at [735, 142] on td "Cage 1 Cage 2" at bounding box center [632, 149] width 271 height 39
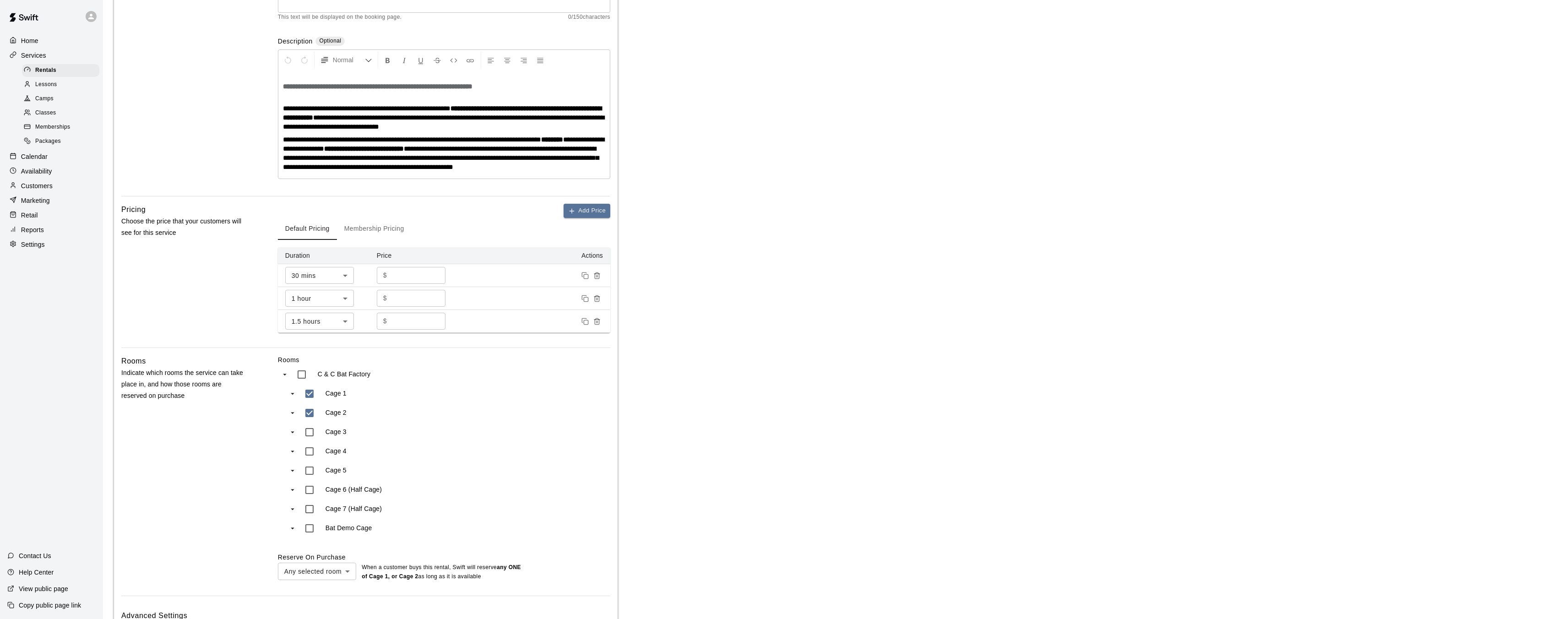
scroll to position [149, 0]
type input "***"
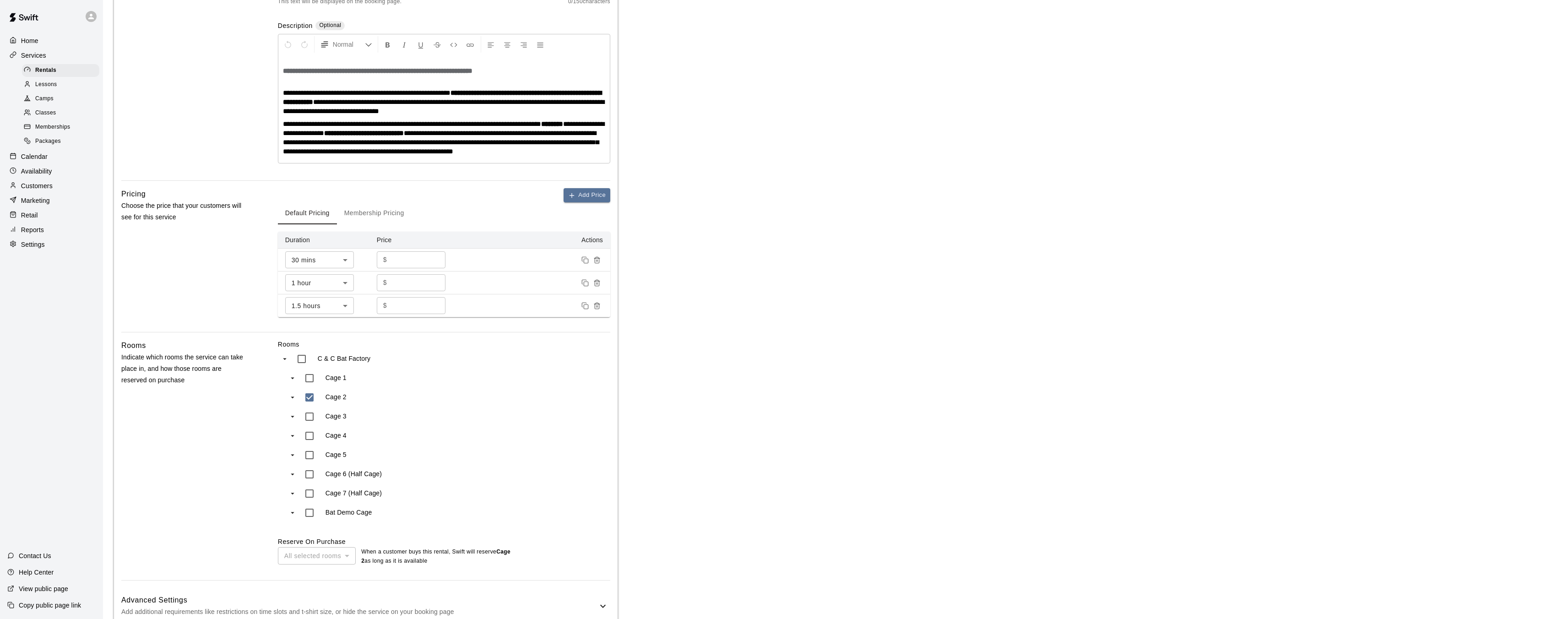
scroll to position [228, 0]
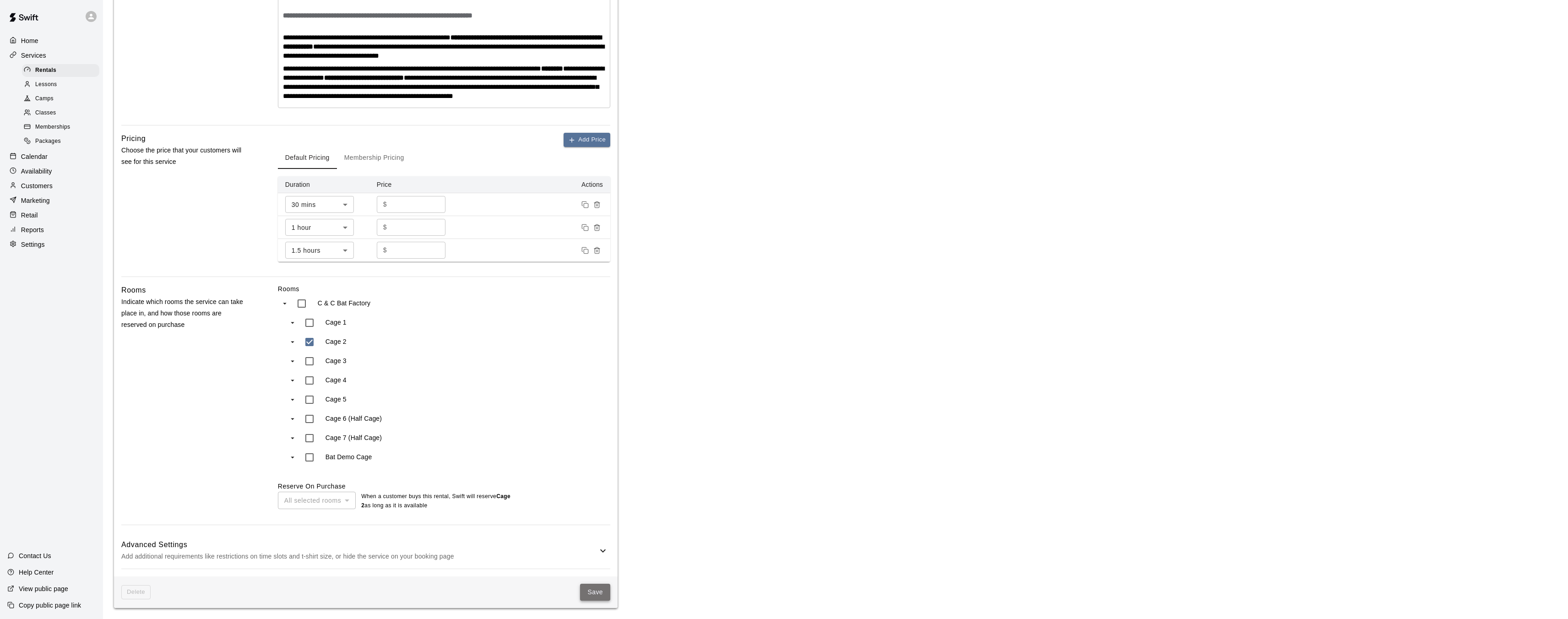
click at [602, 597] on button "Save" at bounding box center [595, 593] width 30 height 17
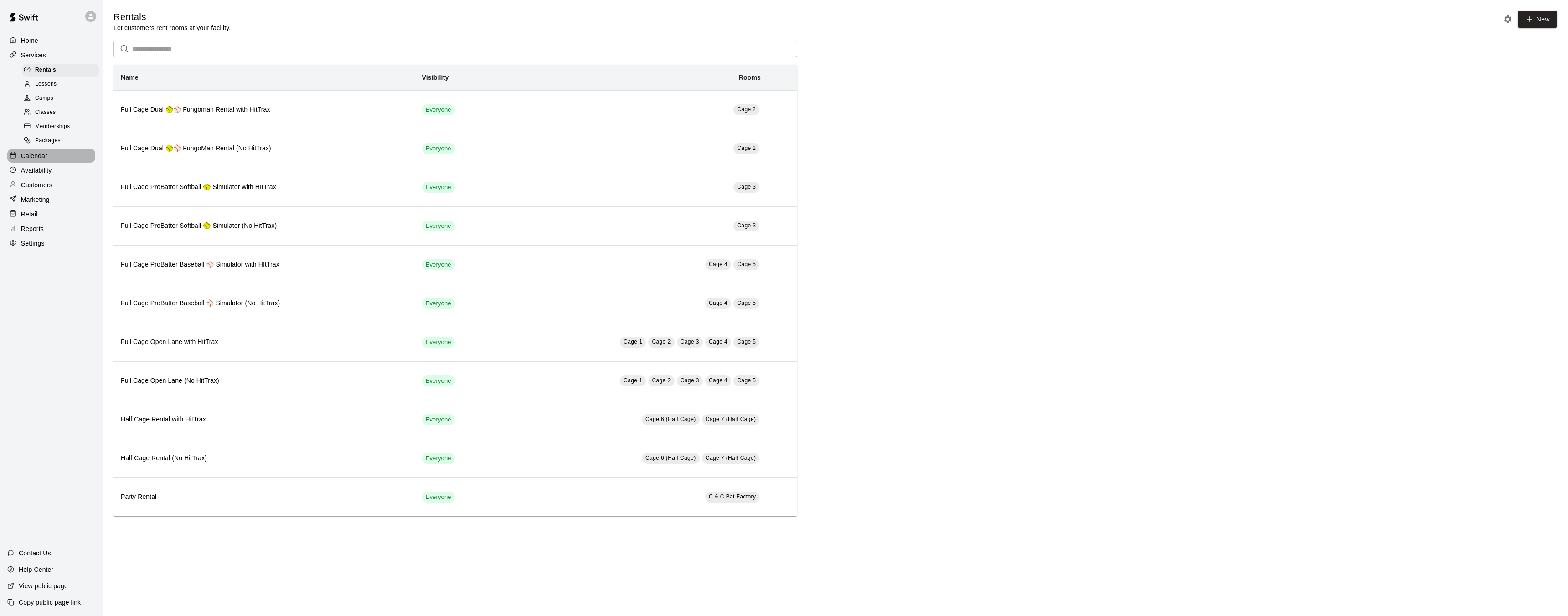
click at [57, 155] on div "Calendar" at bounding box center [51, 156] width 88 height 13
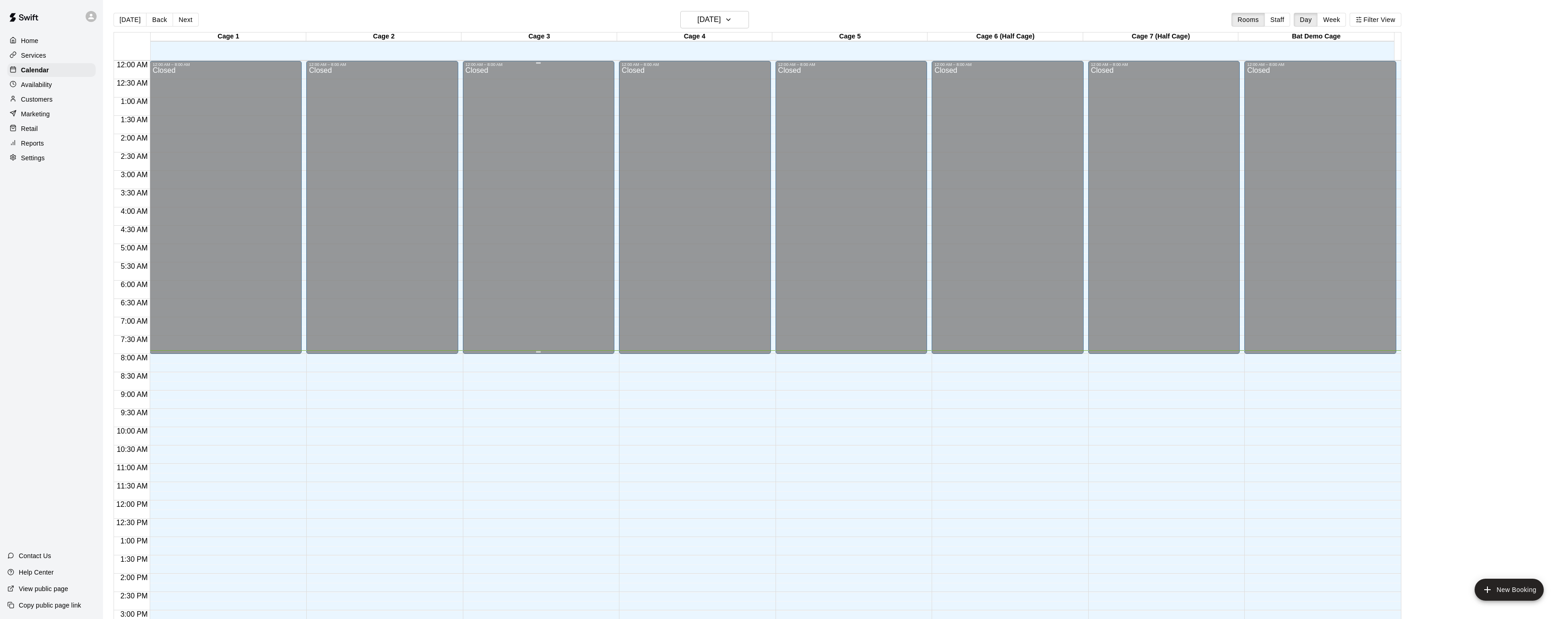
scroll to position [311, 0]
